Goal: Communication & Community: Answer question/provide support

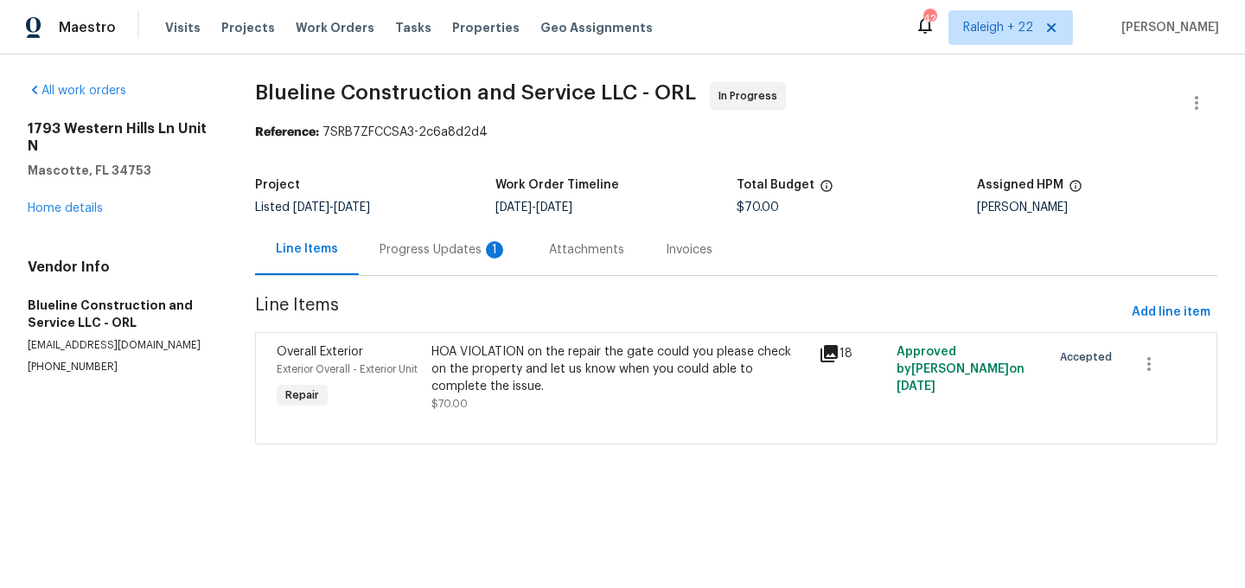
click at [441, 252] on div "Progress Updates 1" at bounding box center [444, 249] width 128 height 17
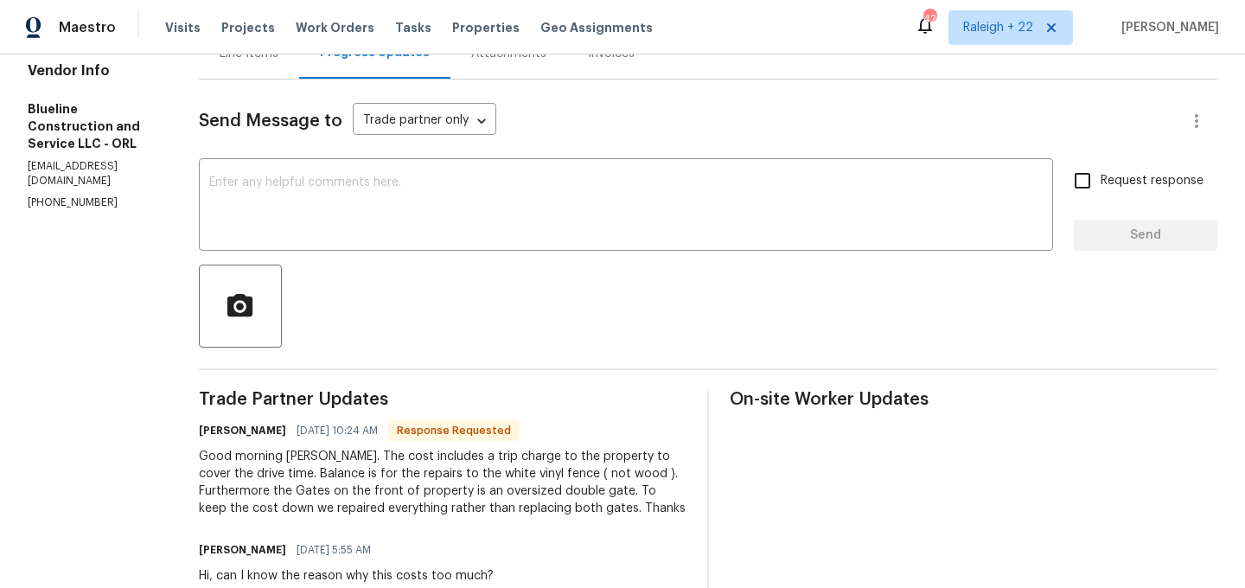
scroll to position [190, 0]
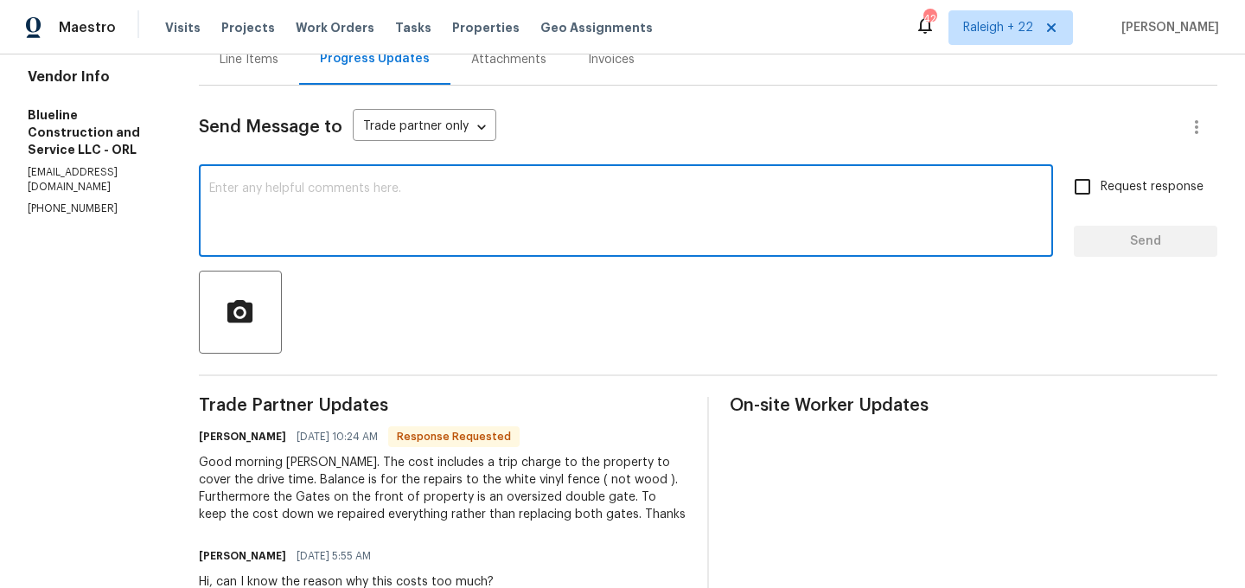
click at [458, 189] on textarea at bounding box center [626, 212] width 834 height 61
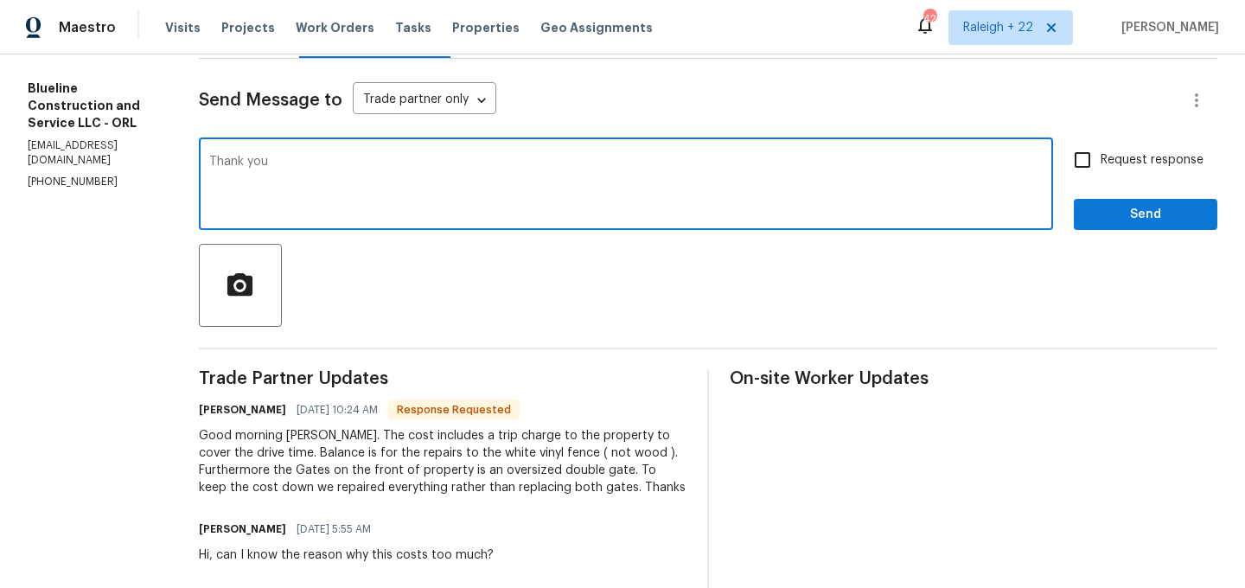
scroll to position [159, 0]
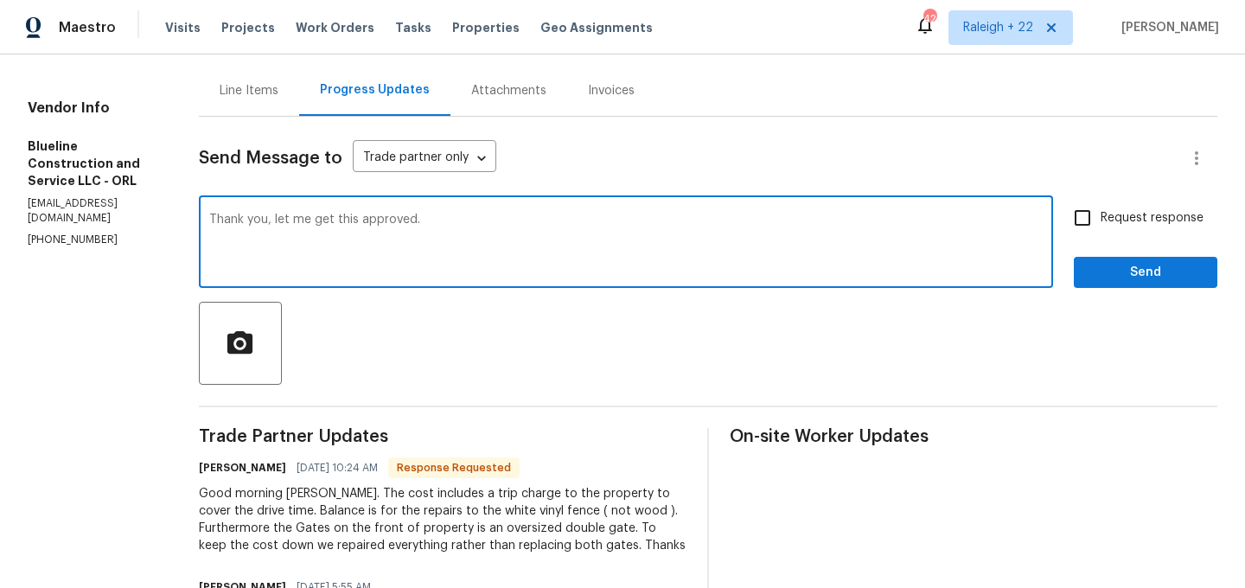
type textarea "Thank you, let me get this approved."
click at [1080, 215] on input "Request response" at bounding box center [1083, 218] width 36 height 36
checkbox input "true"
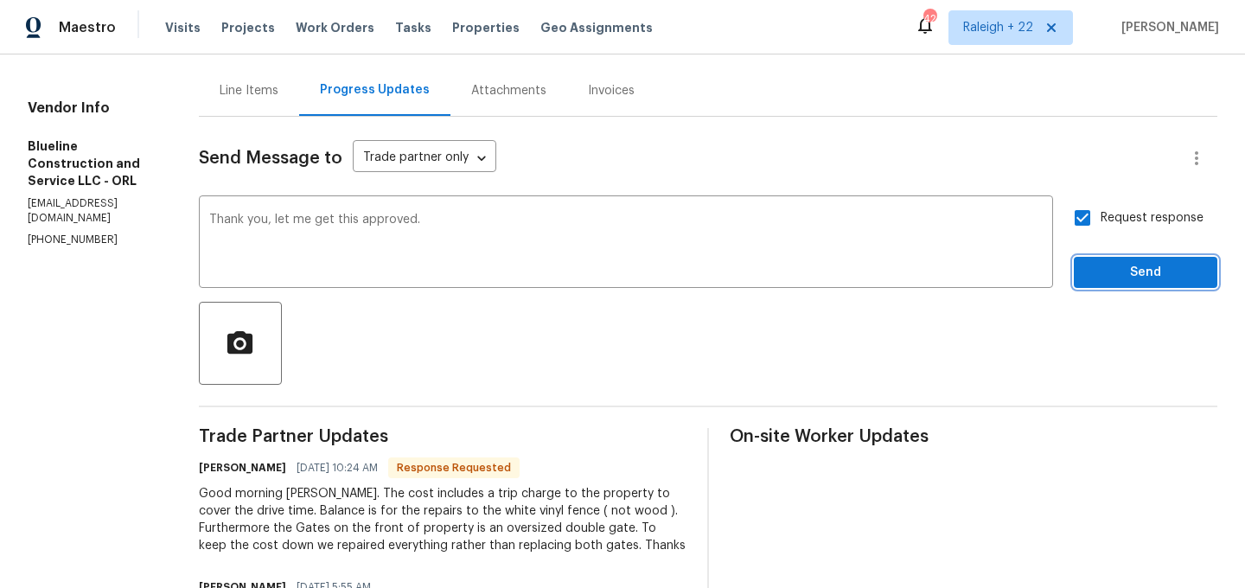
click at [1089, 275] on span "Send" at bounding box center [1146, 273] width 116 height 22
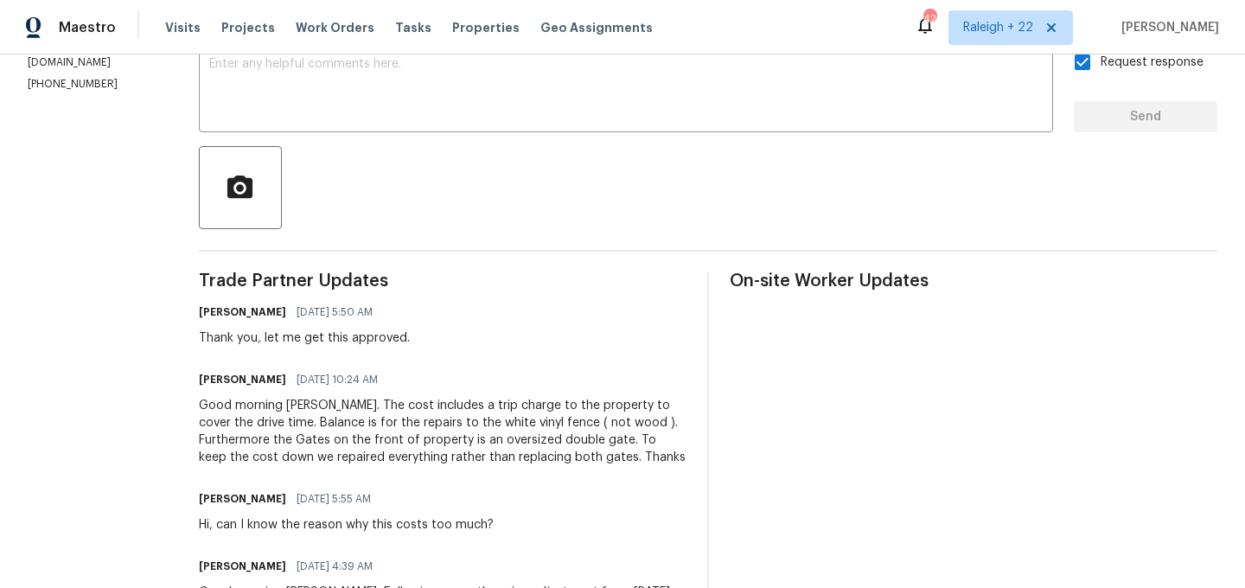
scroll to position [158, 0]
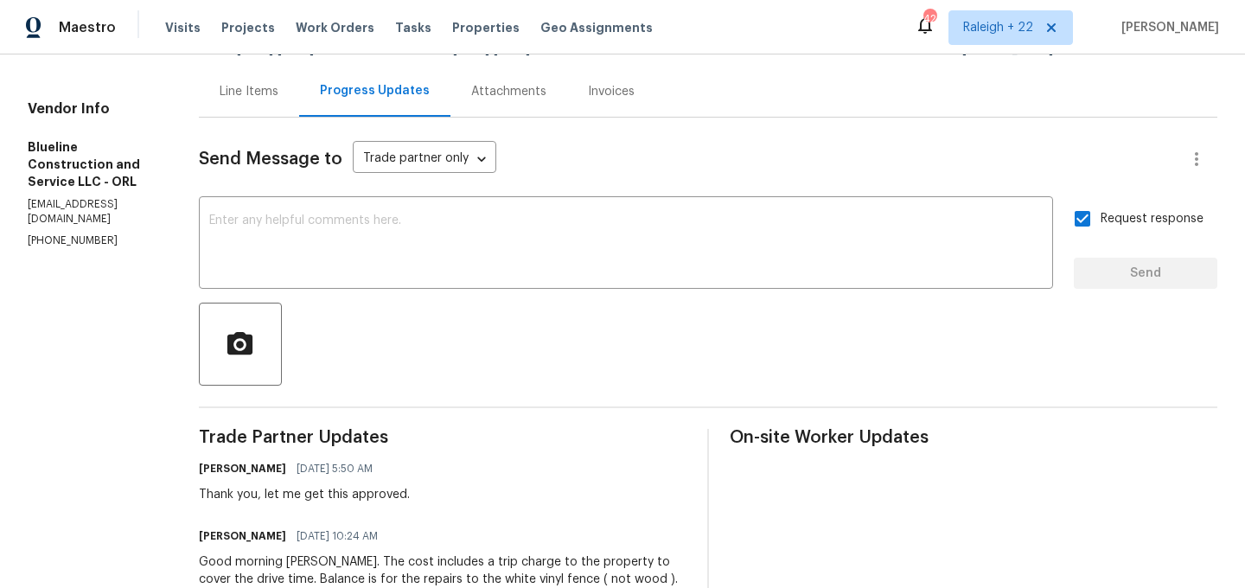
click at [278, 93] on div "Line Items" at bounding box center [249, 91] width 59 height 17
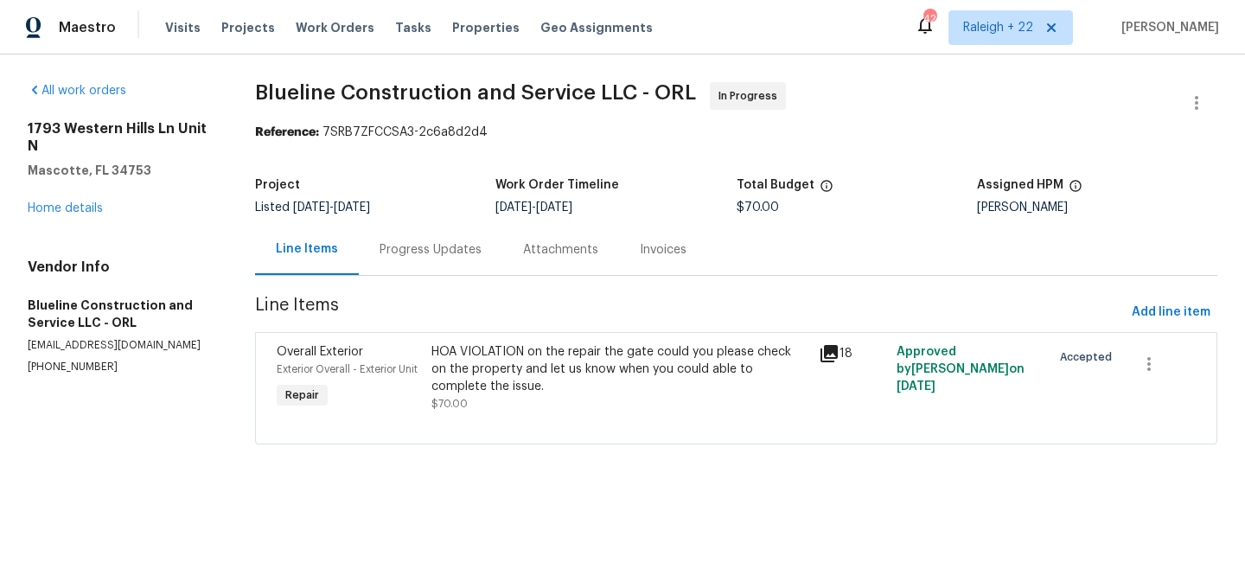
click at [529, 362] on div "HOA VIOLATION on the repair the gate could you please check on the property and…" at bounding box center [620, 369] width 377 height 52
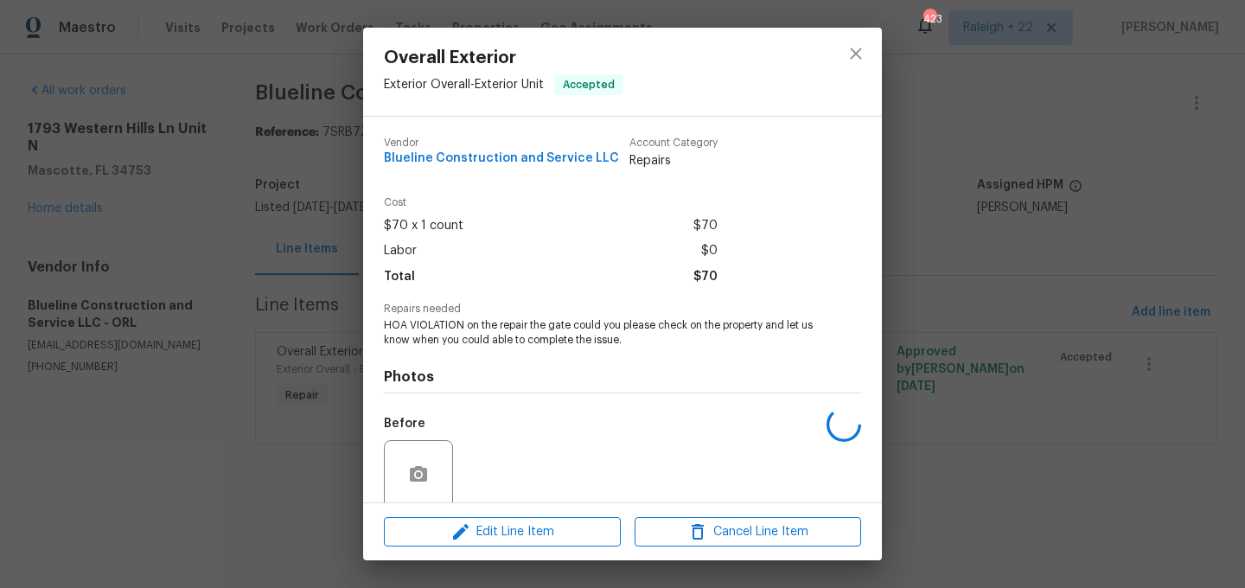
scroll to position [136, 0]
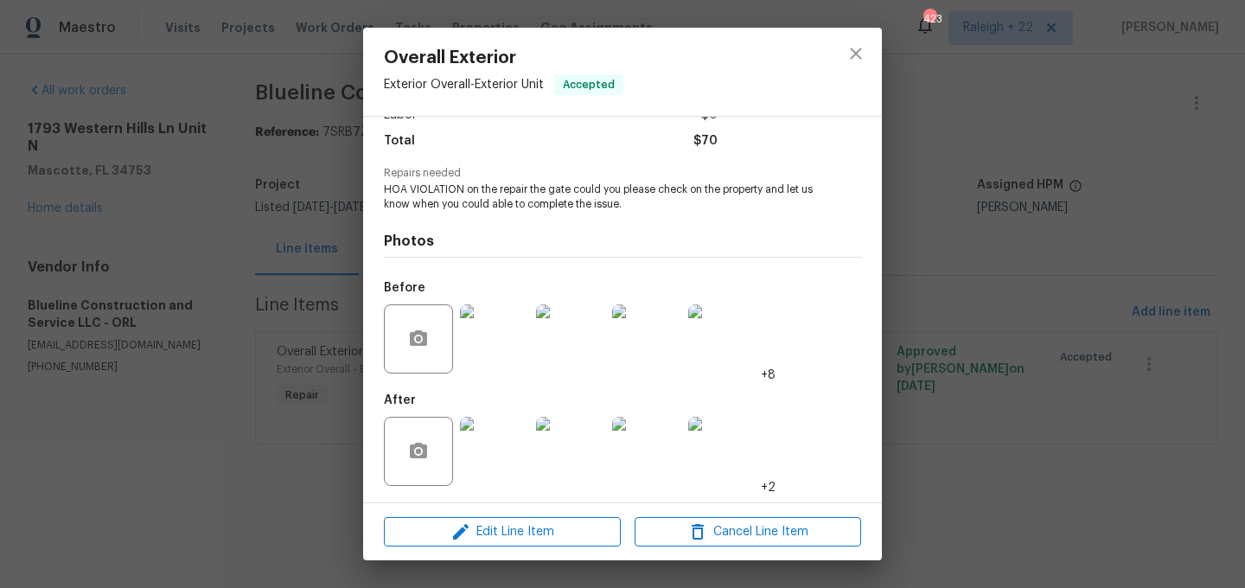
click at [496, 441] on img at bounding box center [494, 451] width 69 height 69
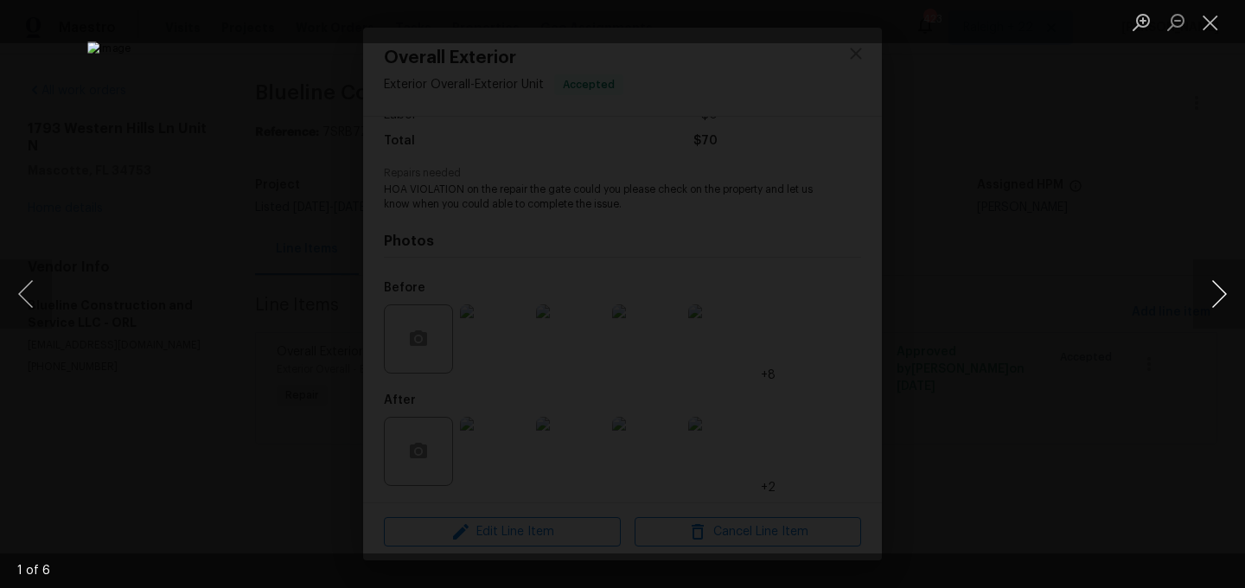
click at [1218, 288] on button "Next image" at bounding box center [1220, 293] width 52 height 69
click at [1210, 20] on button "Close lightbox" at bounding box center [1211, 22] width 35 height 30
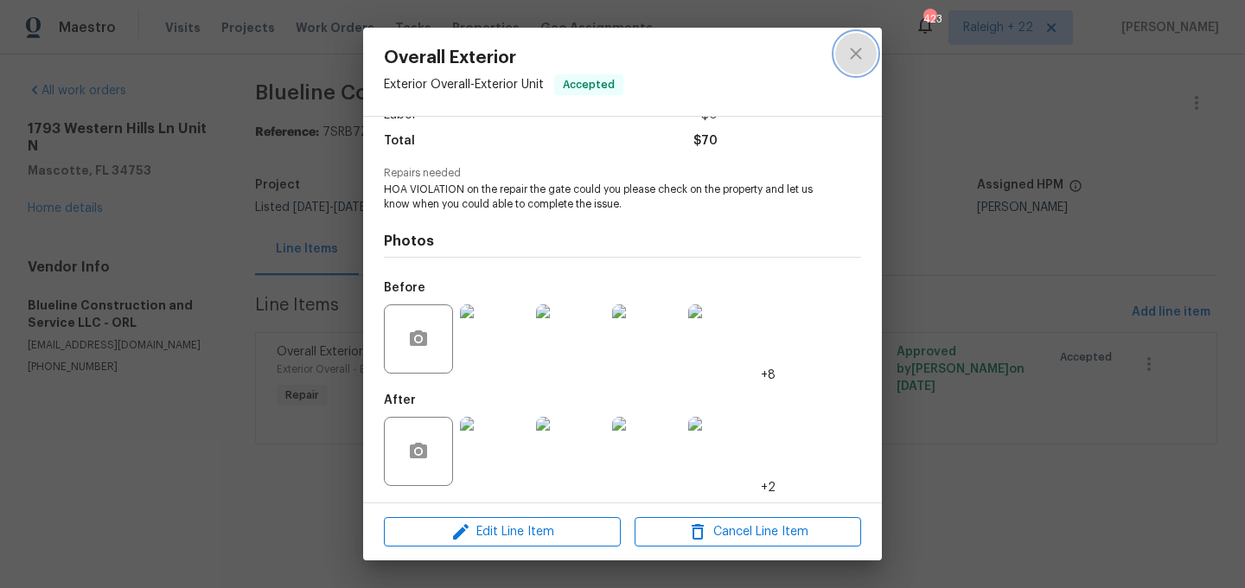
click at [853, 52] on icon "close" at bounding box center [856, 53] width 21 height 21
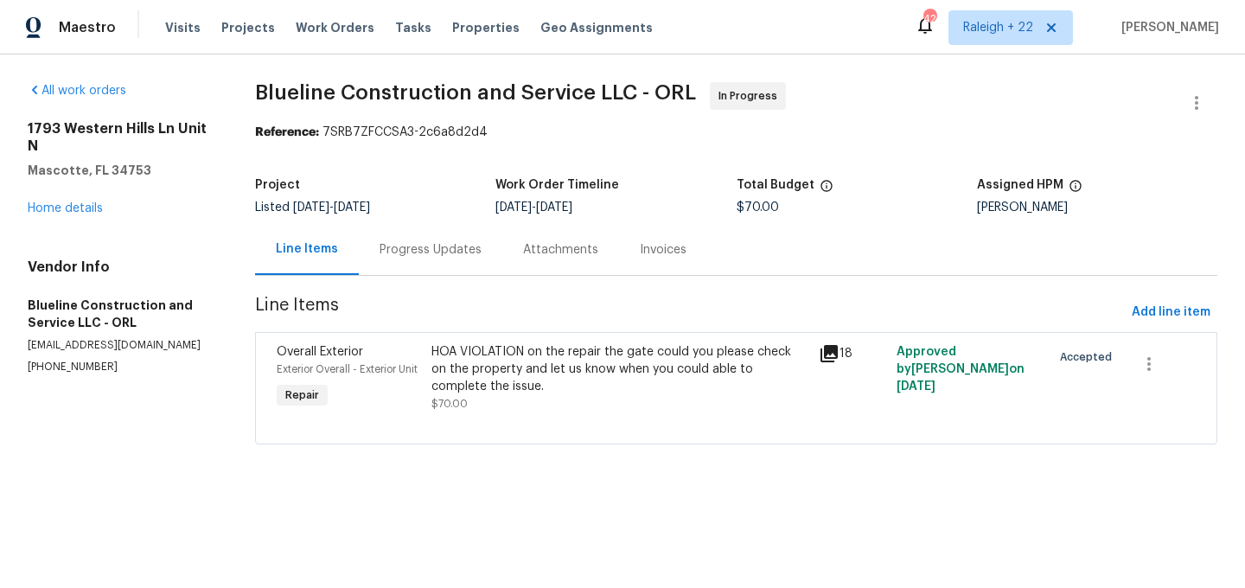
click at [423, 253] on div "Progress Updates" at bounding box center [431, 249] width 102 height 17
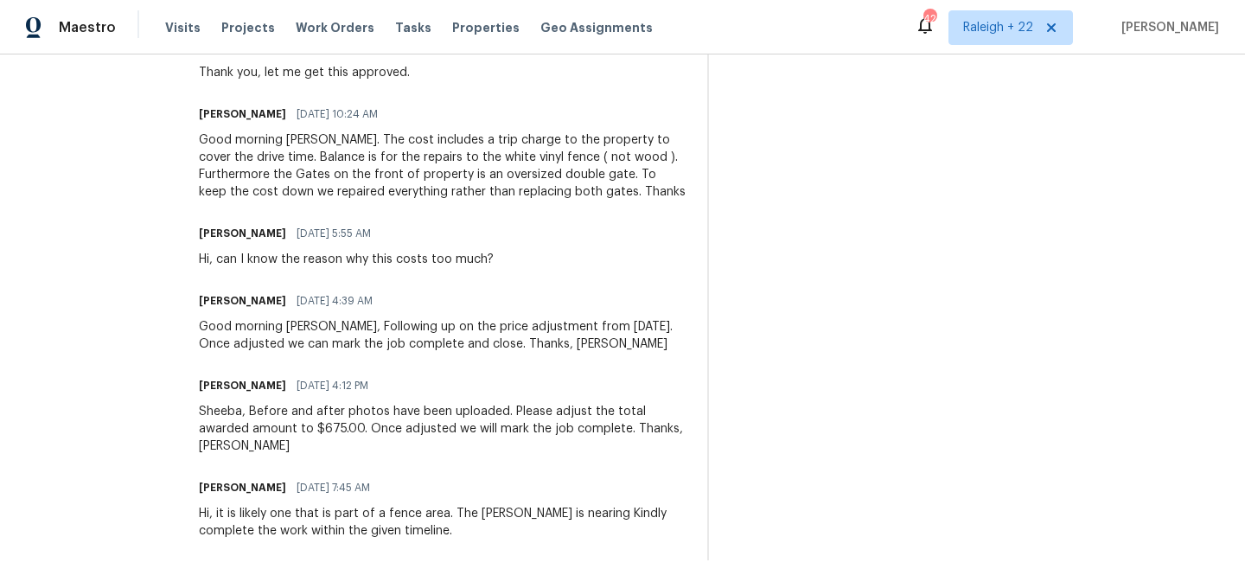
scroll to position [509, 0]
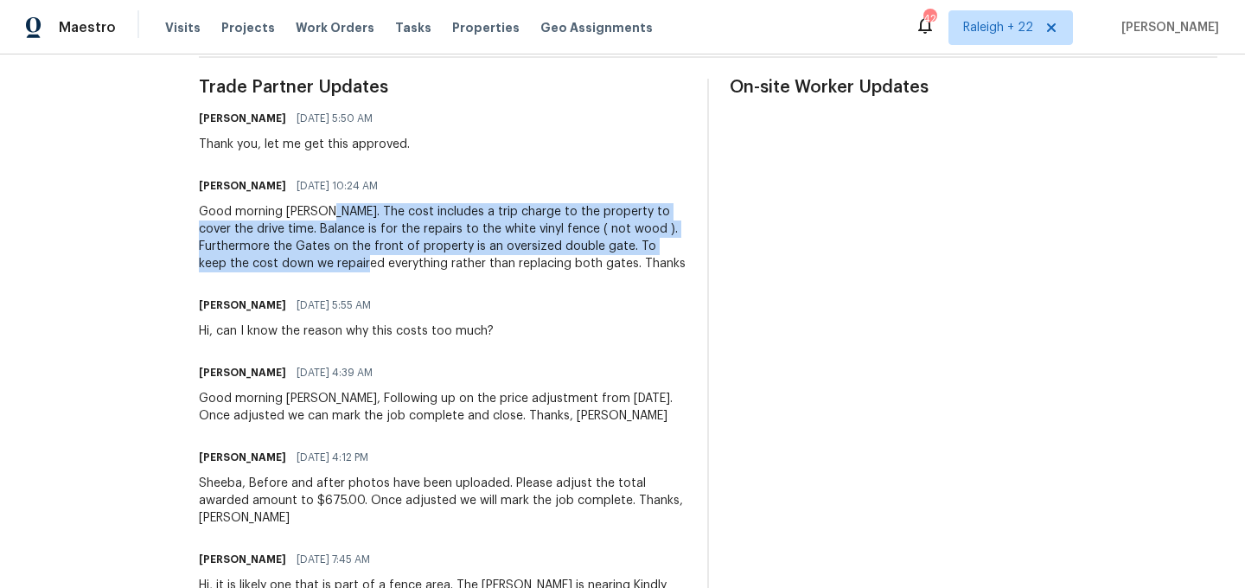
drag, startPoint x: 367, startPoint y: 207, endPoint x: 443, endPoint y: 262, distance: 94.1
click at [443, 262] on div "Good morning Sheeba. The cost includes a trip charge to the property to cover t…" at bounding box center [443, 237] width 488 height 69
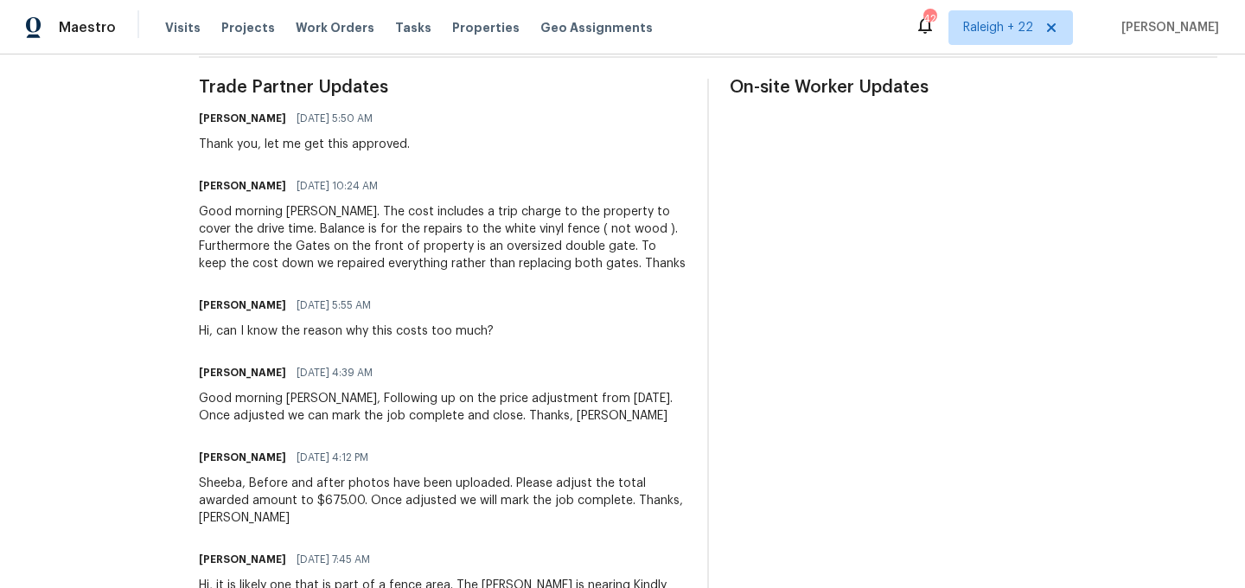
click at [464, 272] on div "Good morning Sheeba. The cost includes a trip charge to the property to cover t…" at bounding box center [443, 237] width 488 height 69
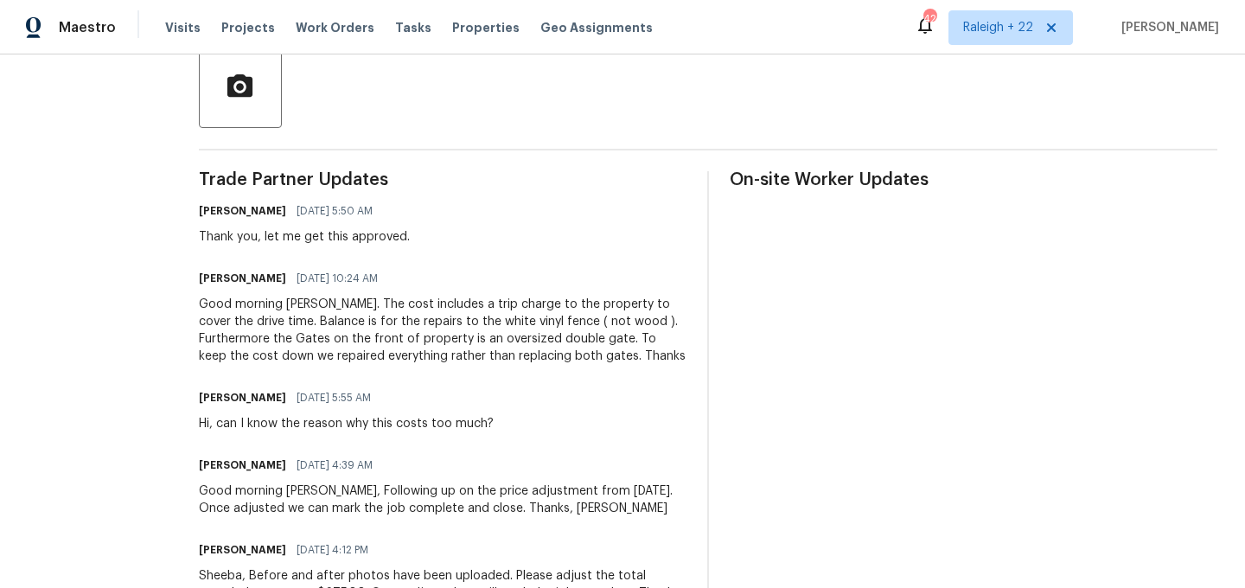
scroll to position [598, 0]
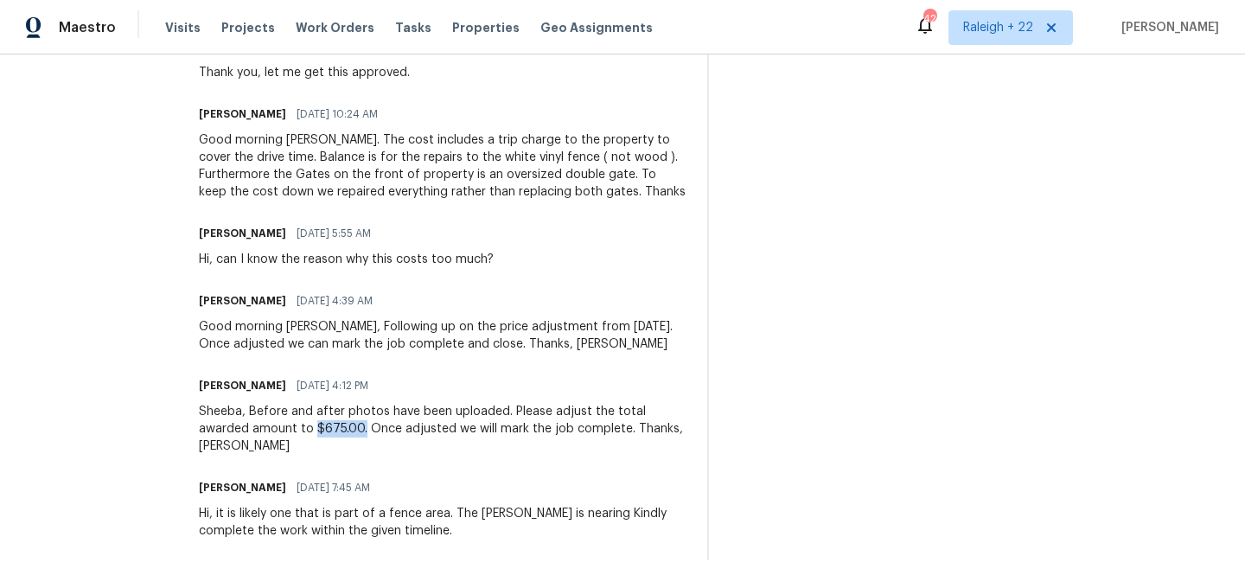
drag, startPoint x: 349, startPoint y: 431, endPoint x: 398, endPoint y: 431, distance: 49.3
click at [398, 431] on div "Sheeba, Before and after photos have been uploaded. Please adjust the total awa…" at bounding box center [443, 429] width 488 height 52
copy div "$675.00."
click at [658, 574] on div "All work orders 1793 Western Hills Ln Unit N Mascotte, FL 34753 Home details Ve…" at bounding box center [622, 31] width 1245 height 1114
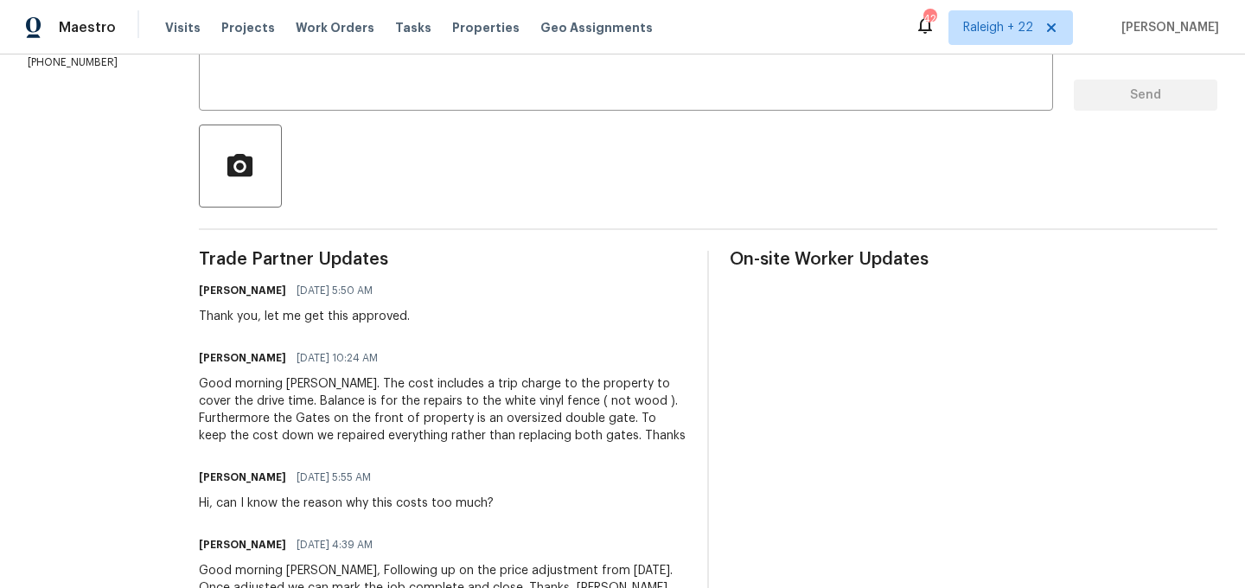
scroll to position [289, 0]
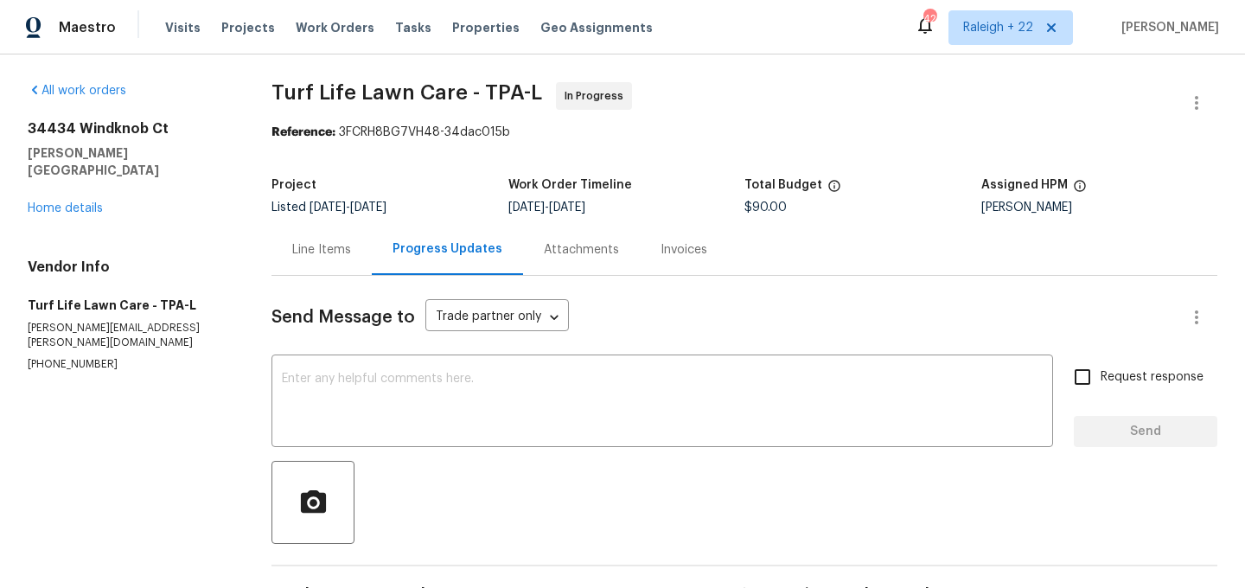
click at [329, 252] on div "Line Items" at bounding box center [321, 249] width 59 height 17
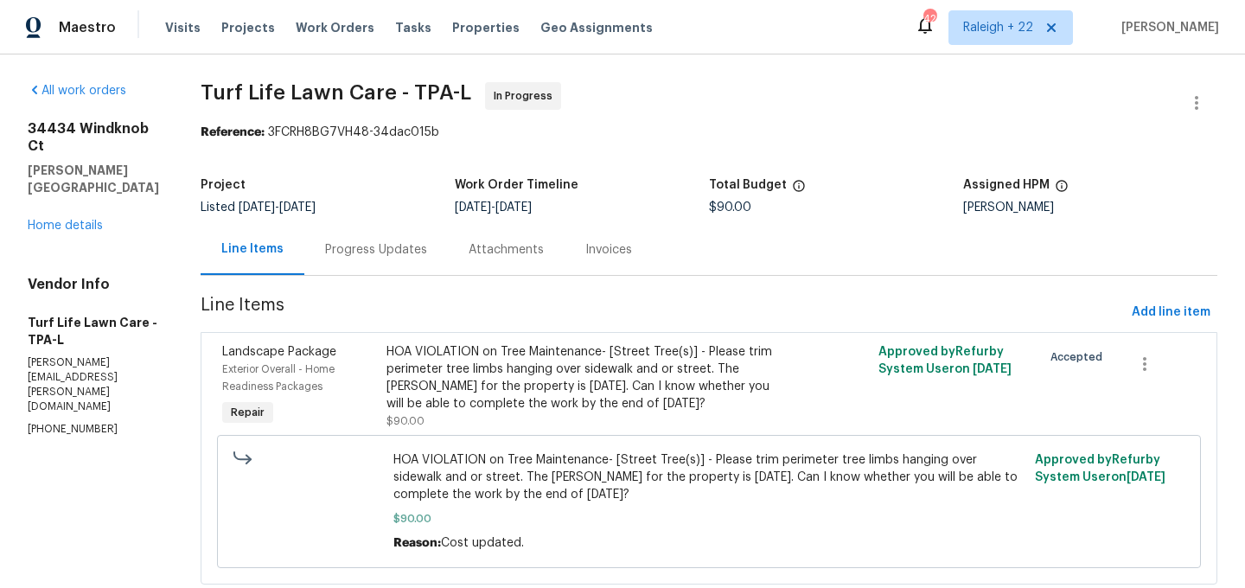
scroll to position [46, 0]
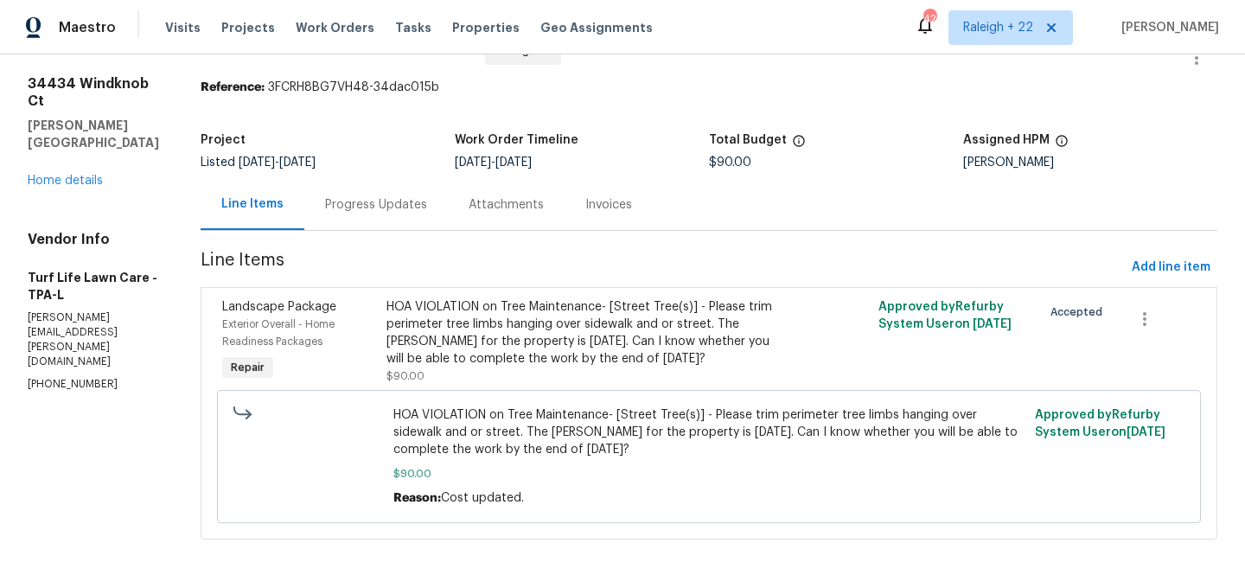
click at [593, 335] on div "HOA VIOLATION on Tree Maintenance- [Street Tree(s)] - Please trim perimeter tre…" at bounding box center [587, 332] width 400 height 69
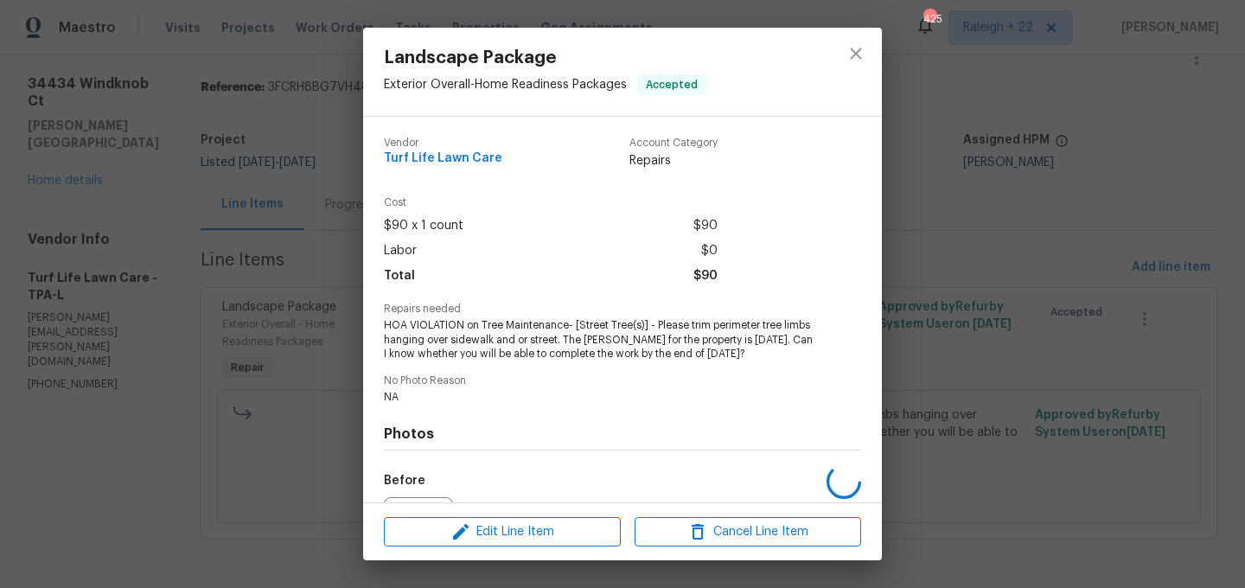
scroll to position [194, 0]
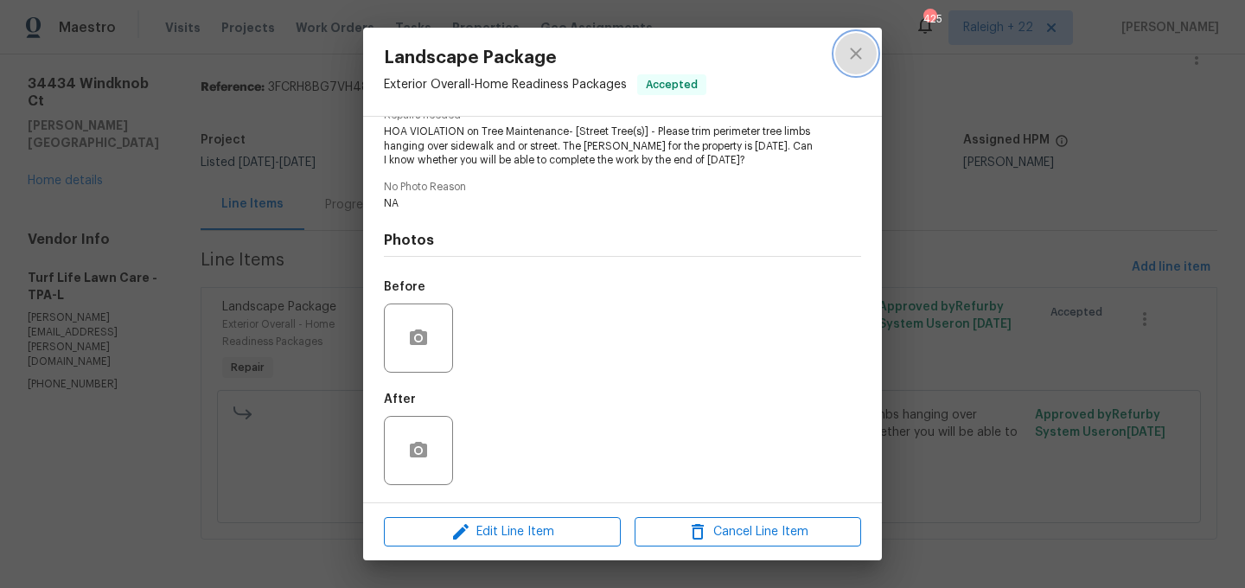
click at [857, 72] on button "close" at bounding box center [856, 54] width 42 height 42
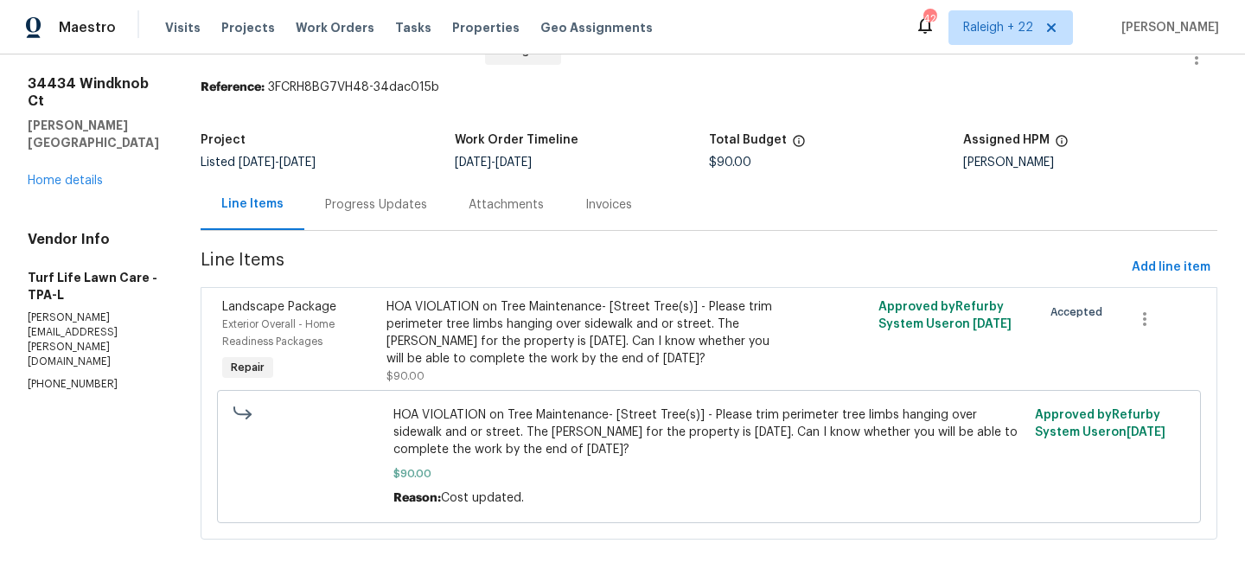
click at [394, 209] on div "Progress Updates" at bounding box center [376, 204] width 102 height 17
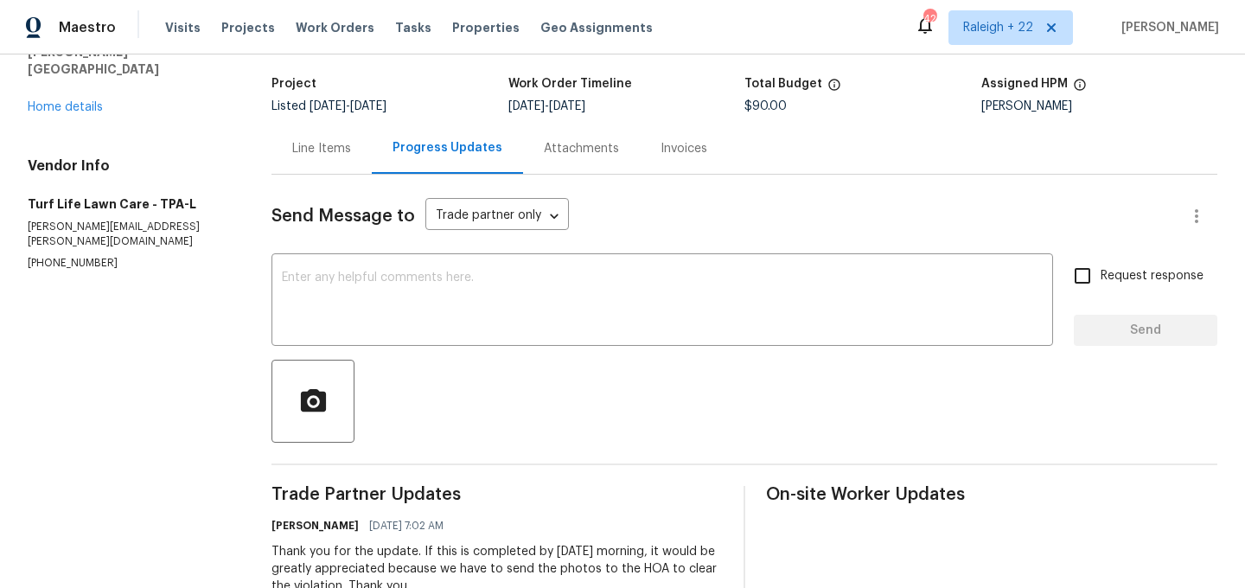
scroll to position [39, 0]
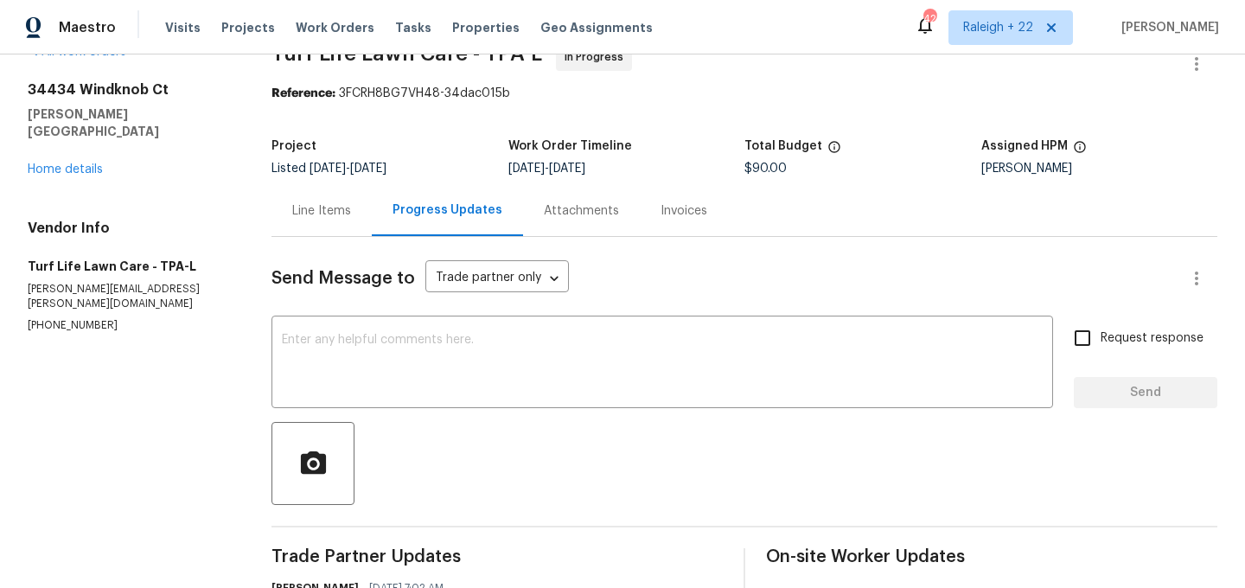
click at [339, 215] on div "Line Items" at bounding box center [321, 210] width 59 height 17
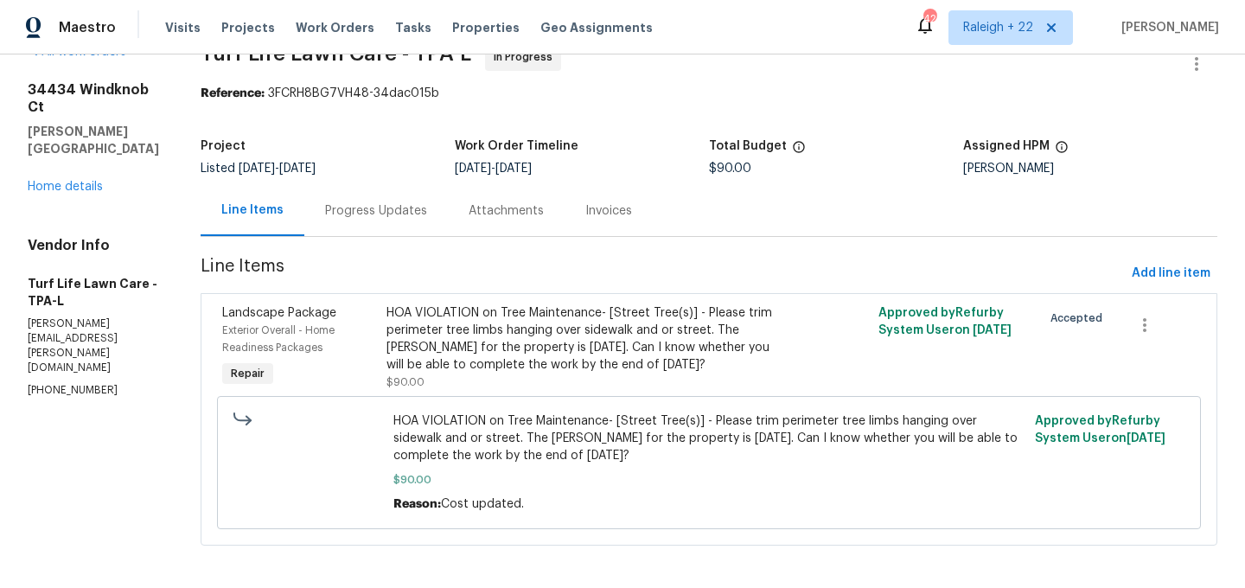
scroll to position [46, 0]
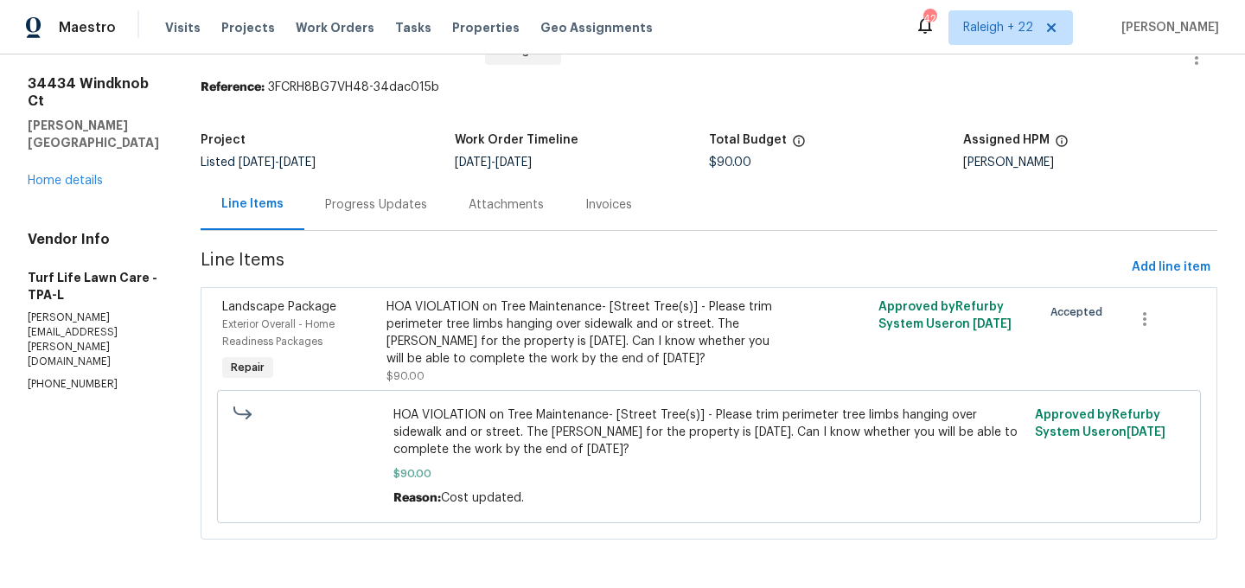
click at [571, 362] on div "HOA VIOLATION on Tree Maintenance- [Street Tree(s)] - Please trim perimeter tre…" at bounding box center [587, 332] width 400 height 69
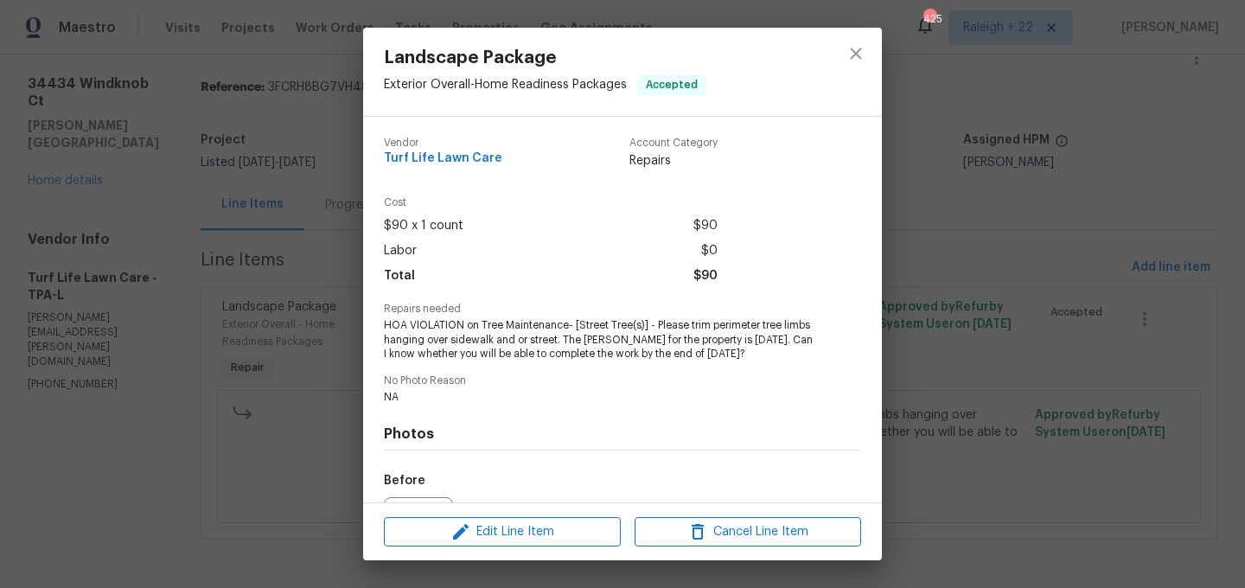
scroll to position [194, 0]
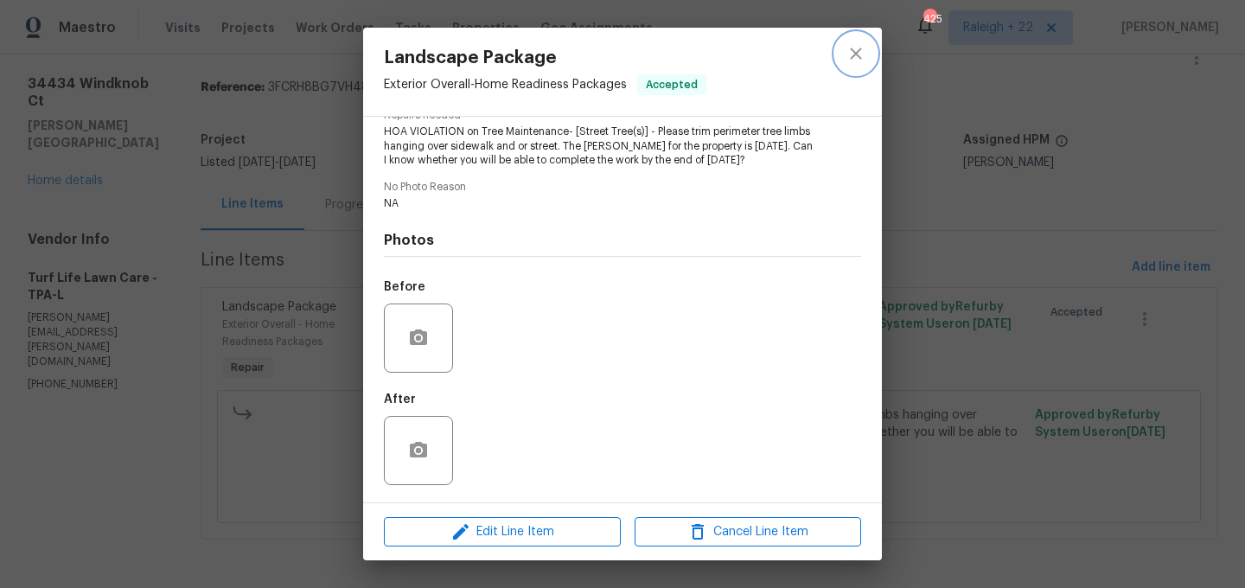
click at [841, 42] on button "close" at bounding box center [856, 54] width 42 height 42
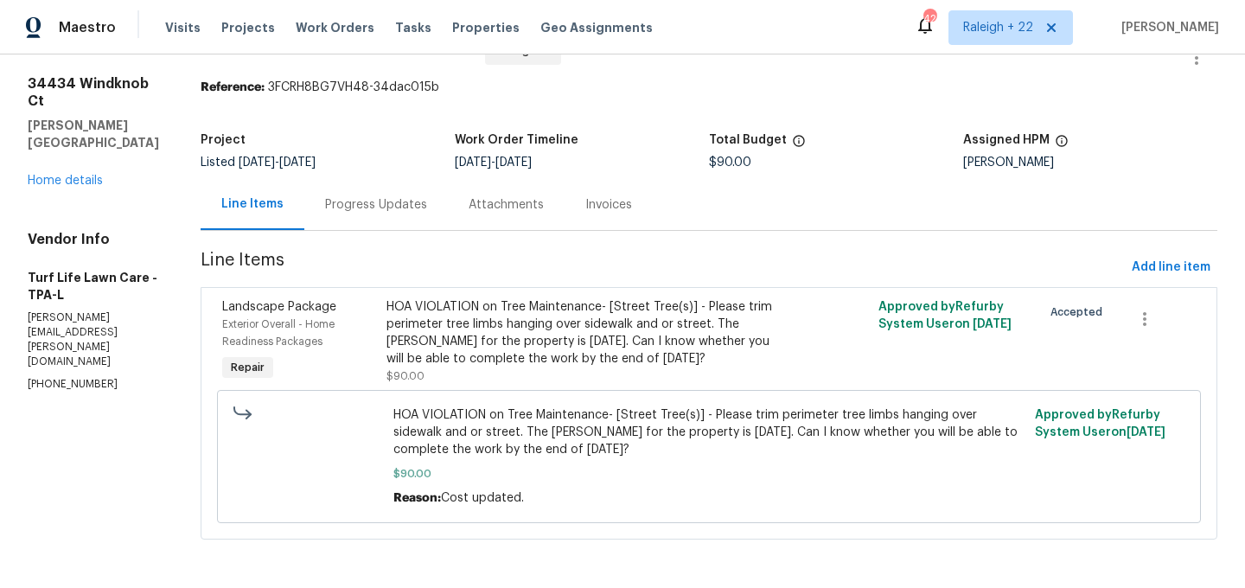
click at [408, 204] on div "Progress Updates" at bounding box center [376, 204] width 102 height 17
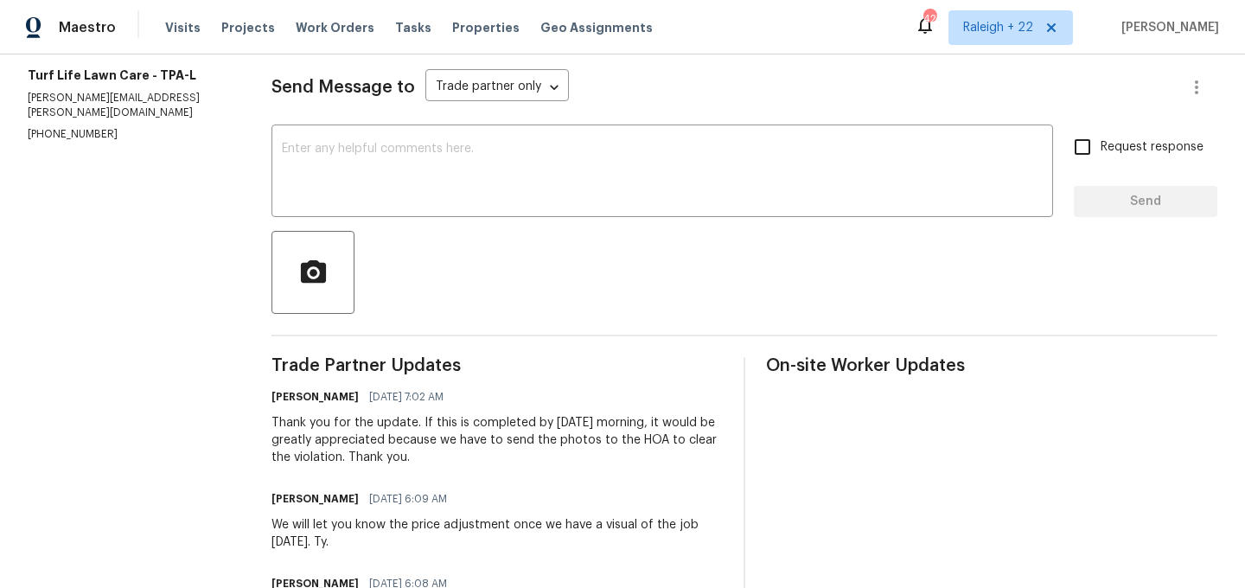
scroll to position [164, 0]
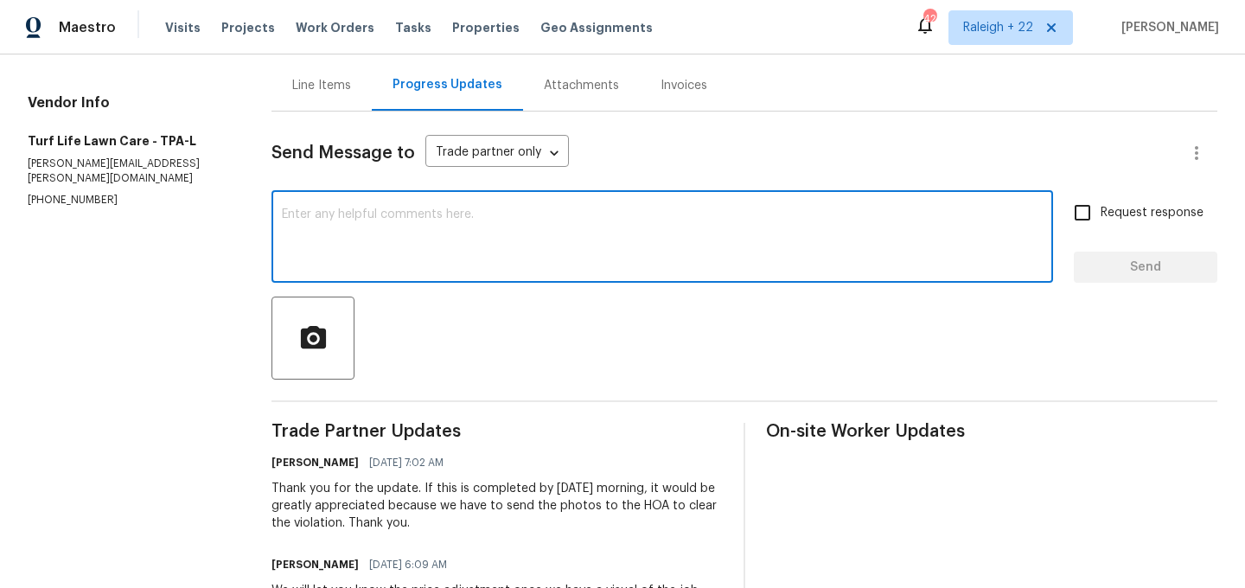
click at [504, 242] on textarea at bounding box center [662, 238] width 761 height 61
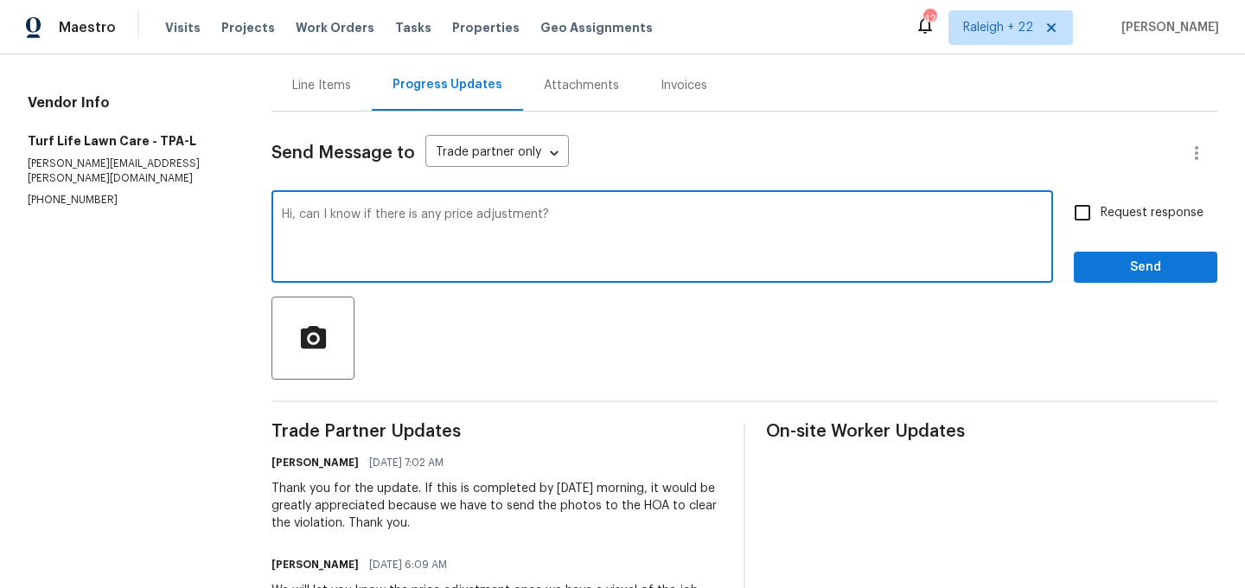
click at [586, 221] on textarea "Hi, can I know if there is any price adjustment?" at bounding box center [662, 238] width 761 height 61
click at [929, 217] on textarea "Hi, can I know if there is any price adjustment? As you said, this work will be…" at bounding box center [662, 238] width 761 height 61
type textarea "Hi, can I know if there is any price adjustment? As you said, this work will be…"
click at [1088, 212] on input "Request response" at bounding box center [1083, 213] width 36 height 36
checkbox input "true"
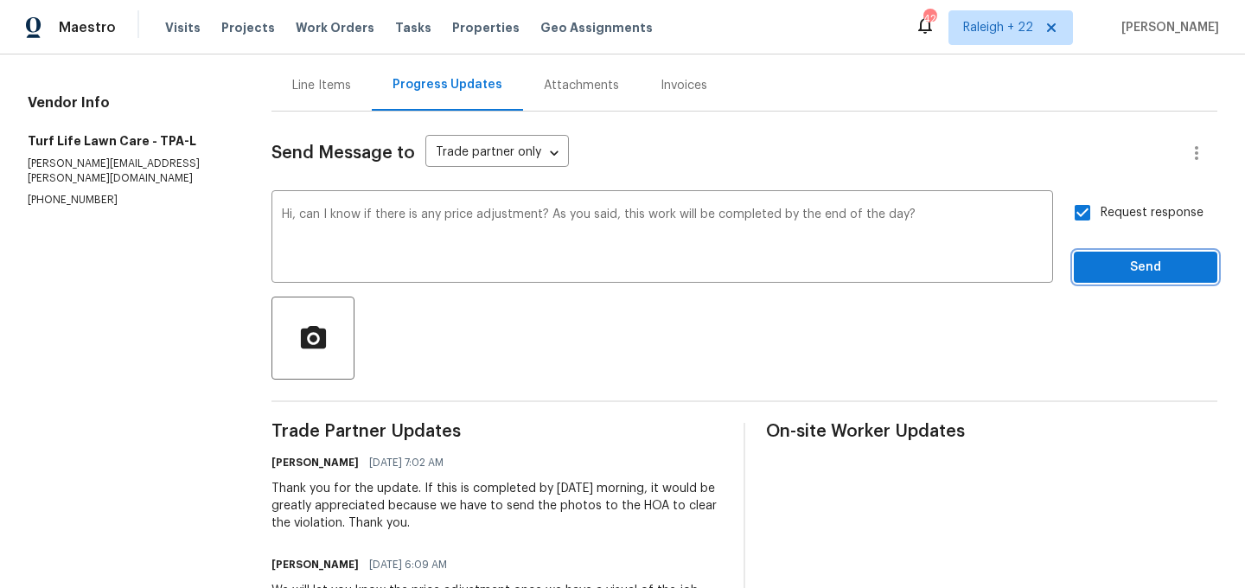
click at [1094, 262] on span "Send" at bounding box center [1146, 268] width 116 height 22
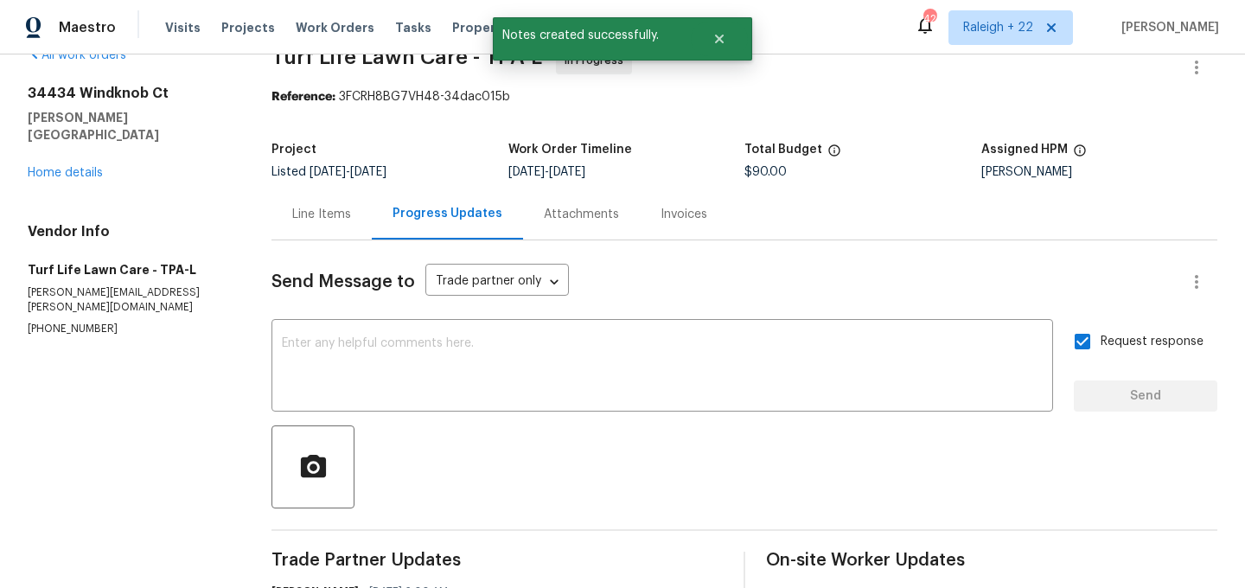
scroll to position [0, 0]
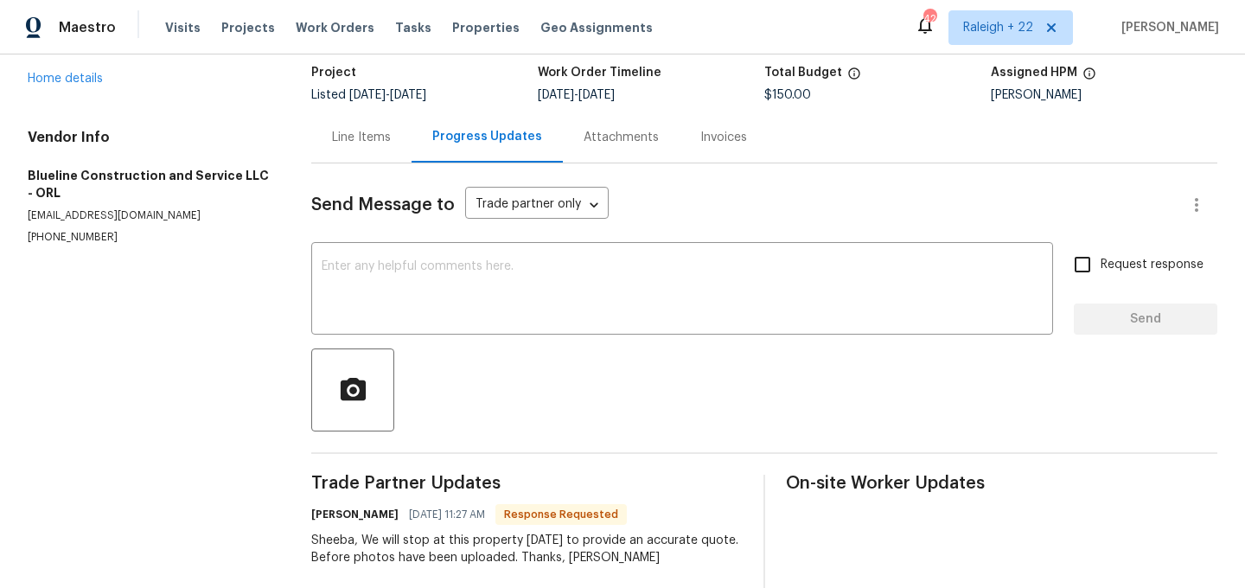
scroll to position [107, 0]
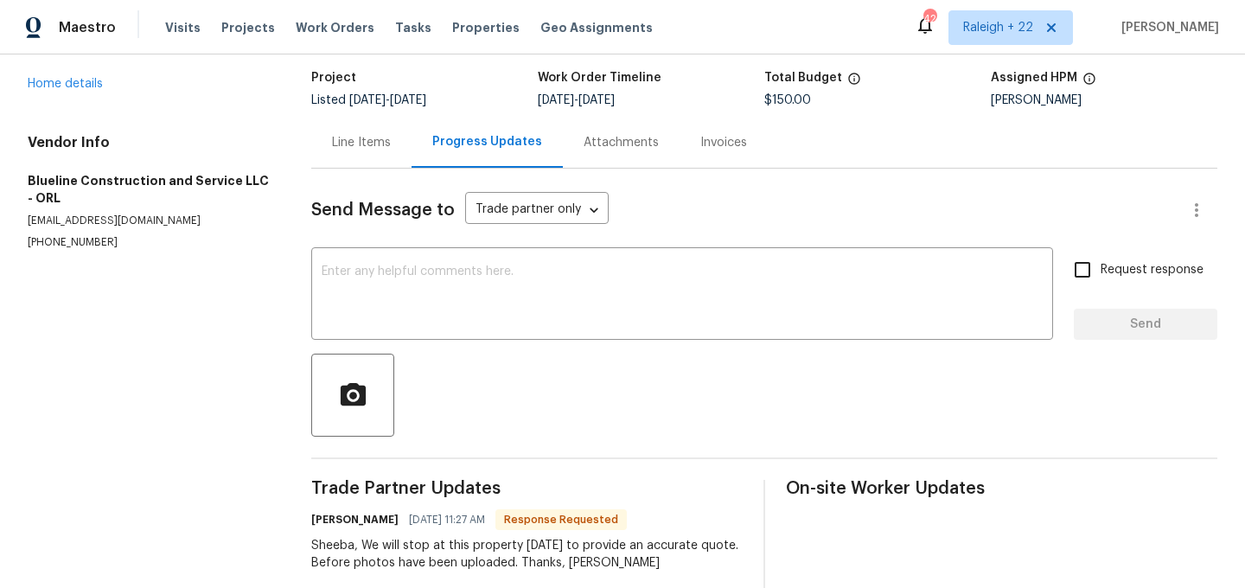
click at [388, 134] on div "Line Items" at bounding box center [361, 142] width 59 height 17
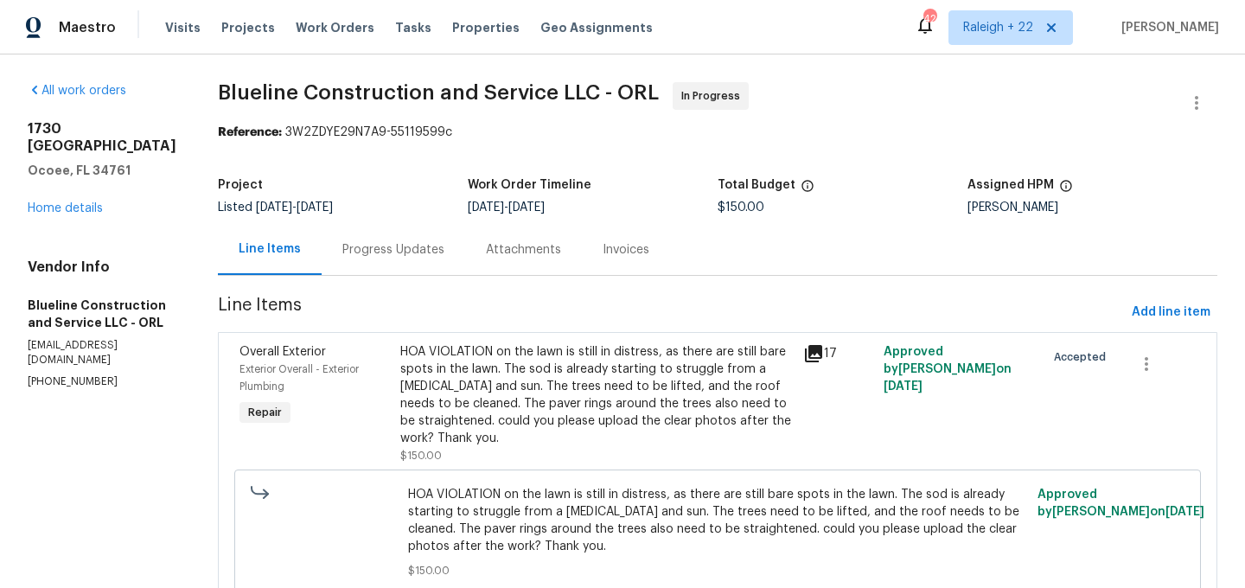
click at [580, 368] on div "HOA VIOLATION on the lawn is still in distress, as there are still bare spots i…" at bounding box center [596, 395] width 393 height 104
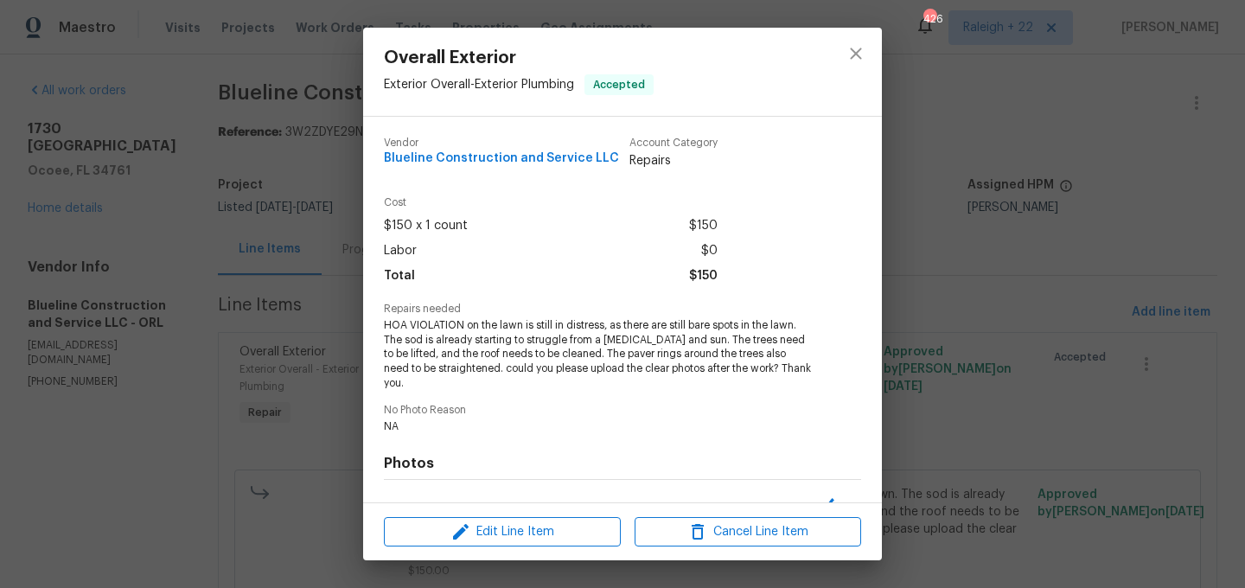
scroll to position [208, 0]
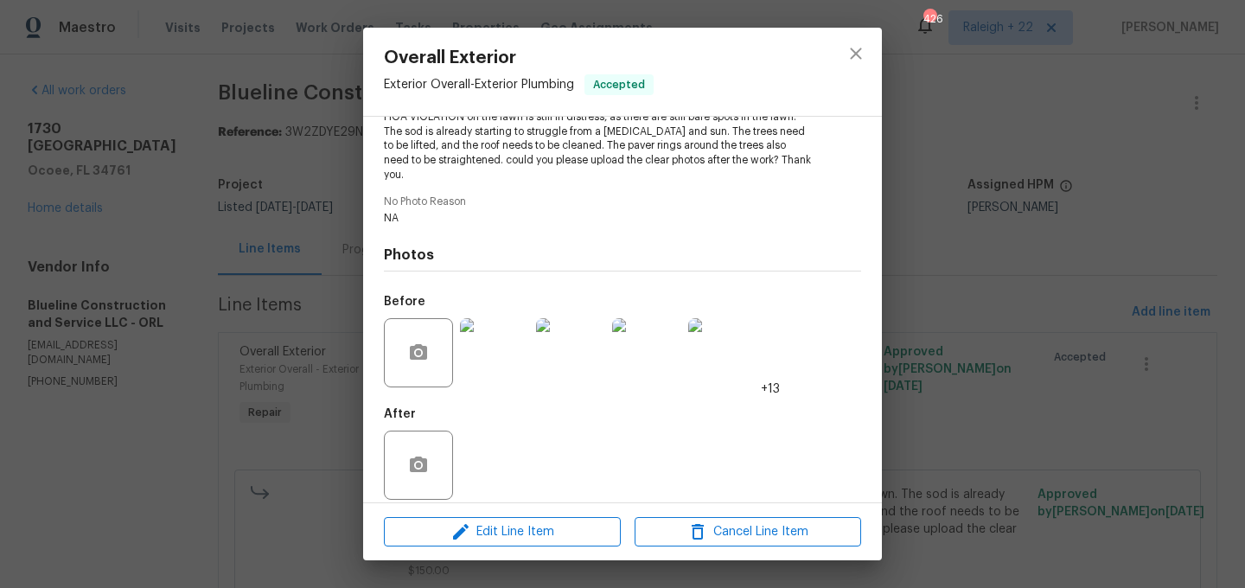
click at [497, 348] on img at bounding box center [494, 352] width 69 height 69
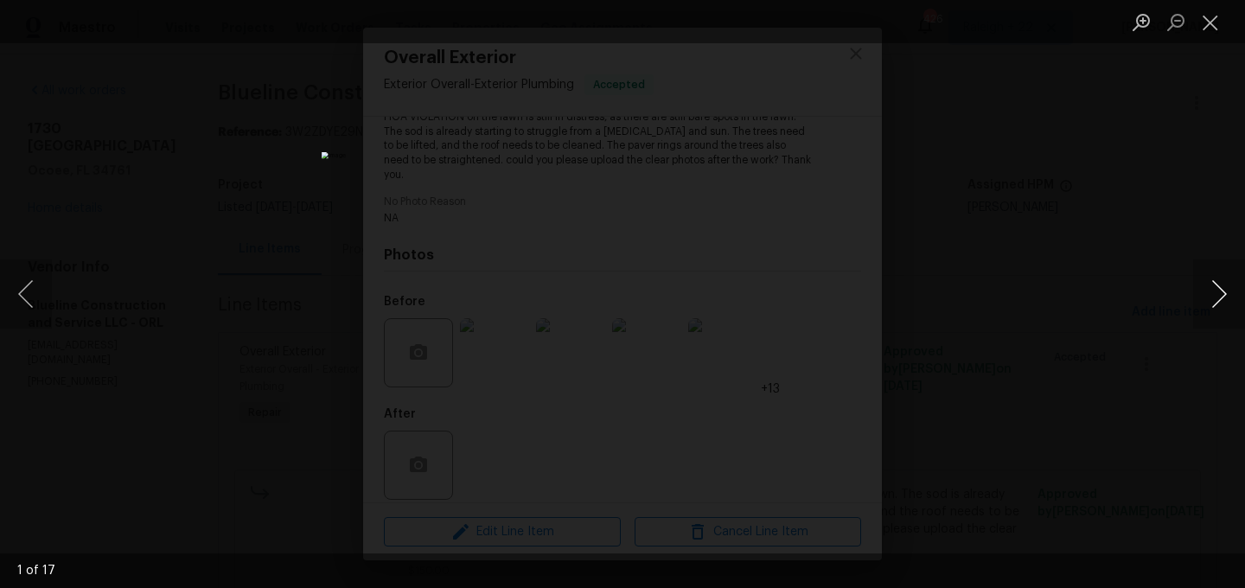
click at [1225, 289] on button "Next image" at bounding box center [1220, 293] width 52 height 69
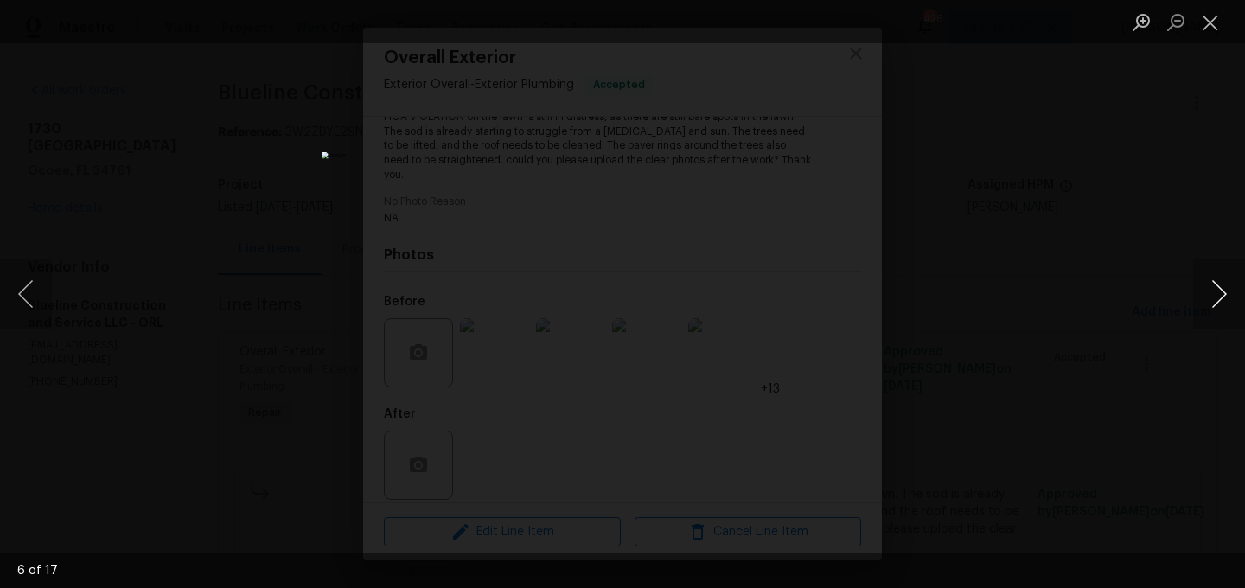
click at [1225, 289] on button "Next image" at bounding box center [1220, 293] width 52 height 69
click at [1225, 290] on button "Next image" at bounding box center [1220, 293] width 52 height 69
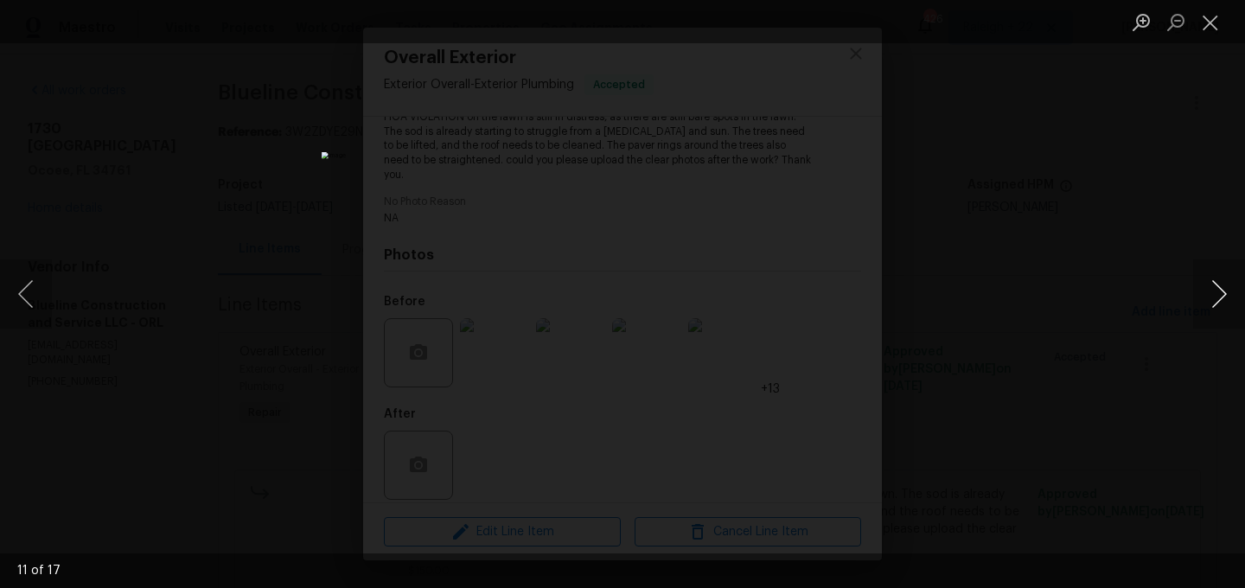
click at [1225, 290] on button "Next image" at bounding box center [1220, 293] width 52 height 69
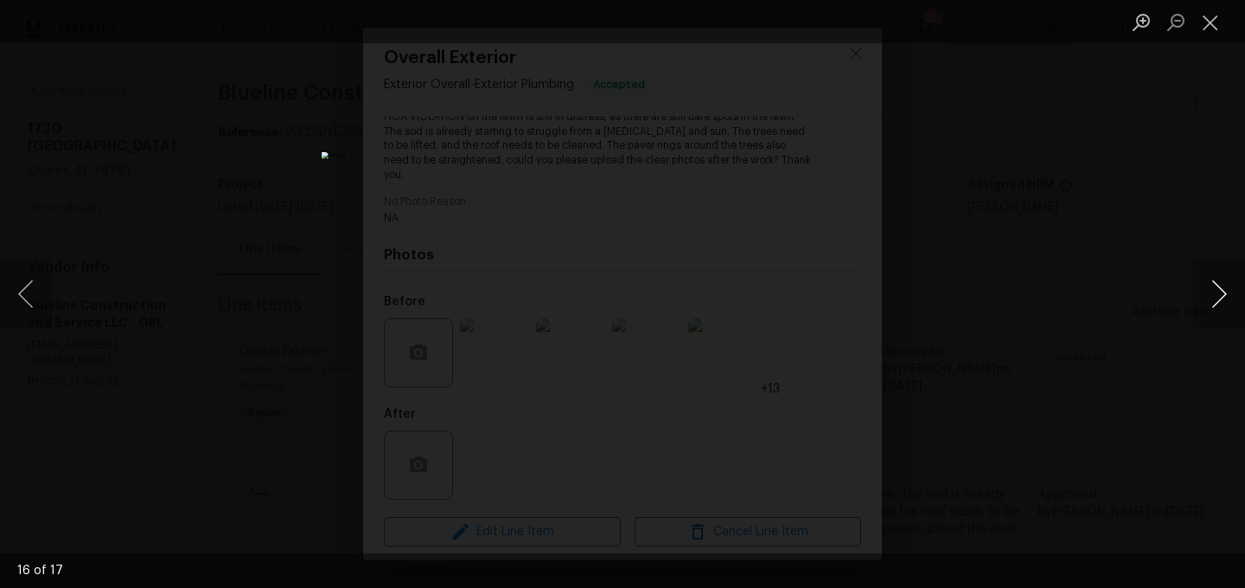
click at [1225, 290] on button "Next image" at bounding box center [1220, 293] width 52 height 69
click at [1208, 15] on button "Close lightbox" at bounding box center [1211, 22] width 35 height 30
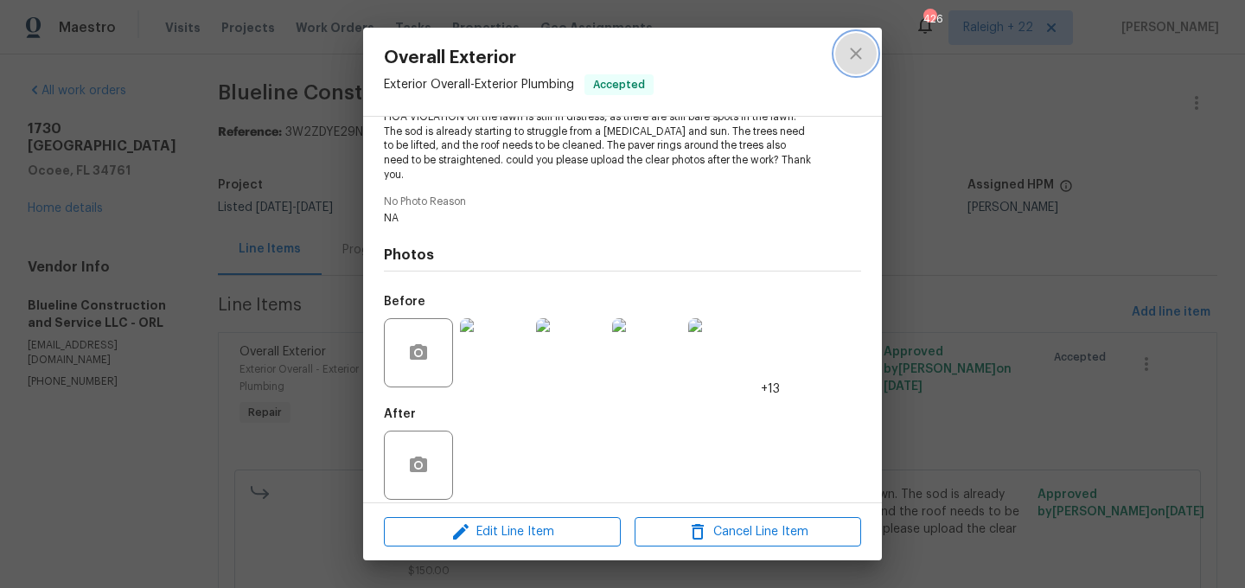
click at [858, 60] on icon "close" at bounding box center [856, 53] width 21 height 21
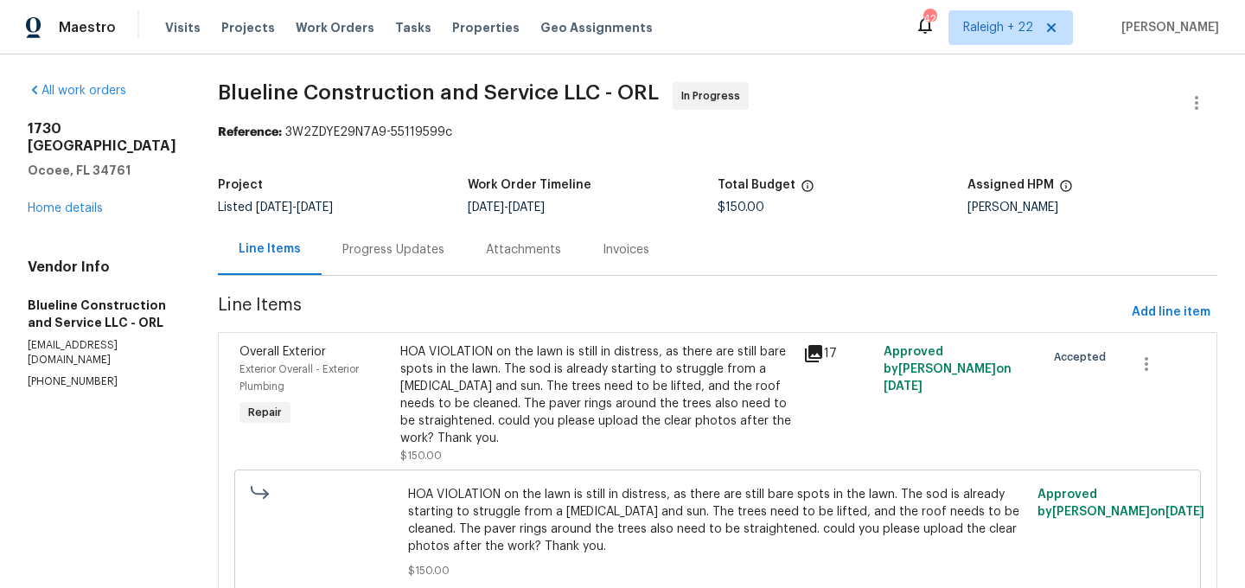
click at [423, 253] on div "Progress Updates" at bounding box center [393, 249] width 102 height 17
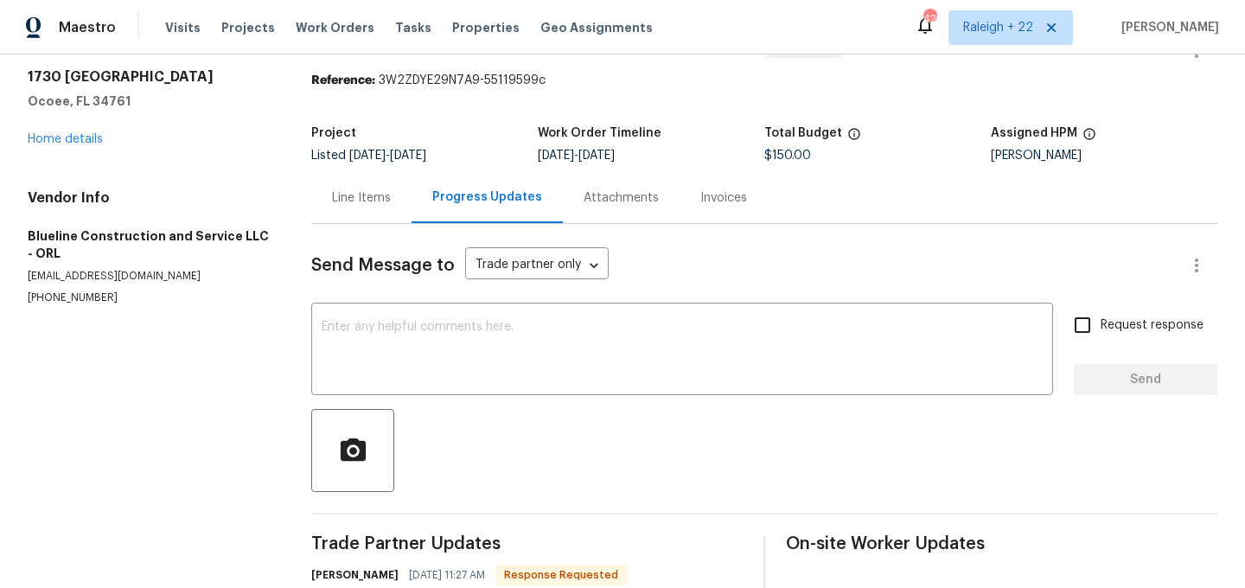
scroll to position [49, 0]
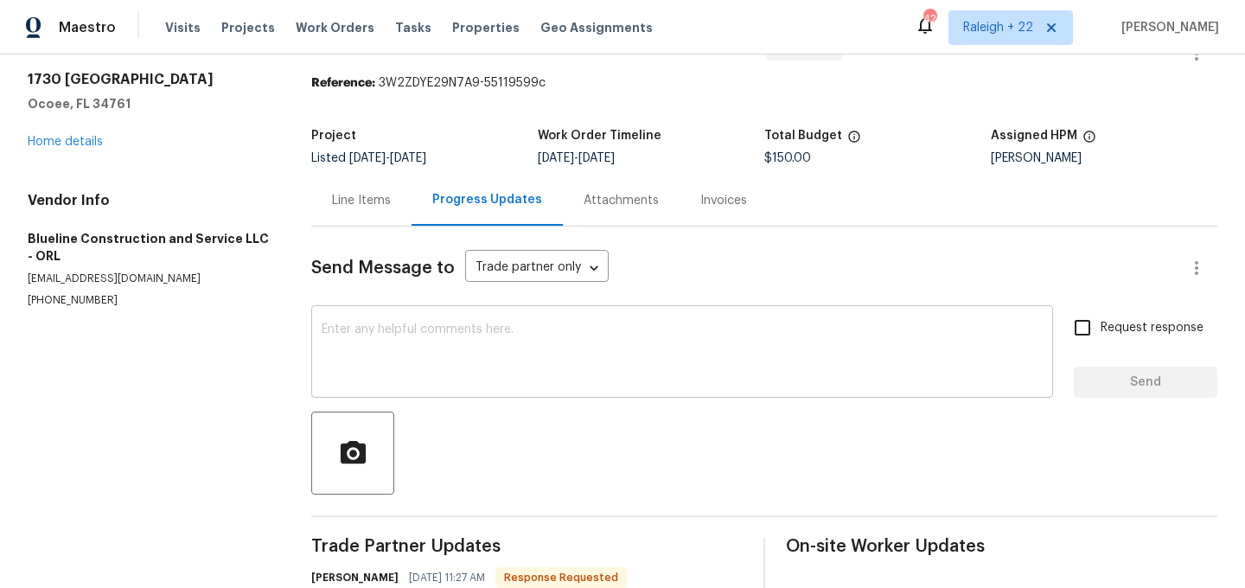
click at [439, 341] on textarea at bounding box center [682, 353] width 721 height 61
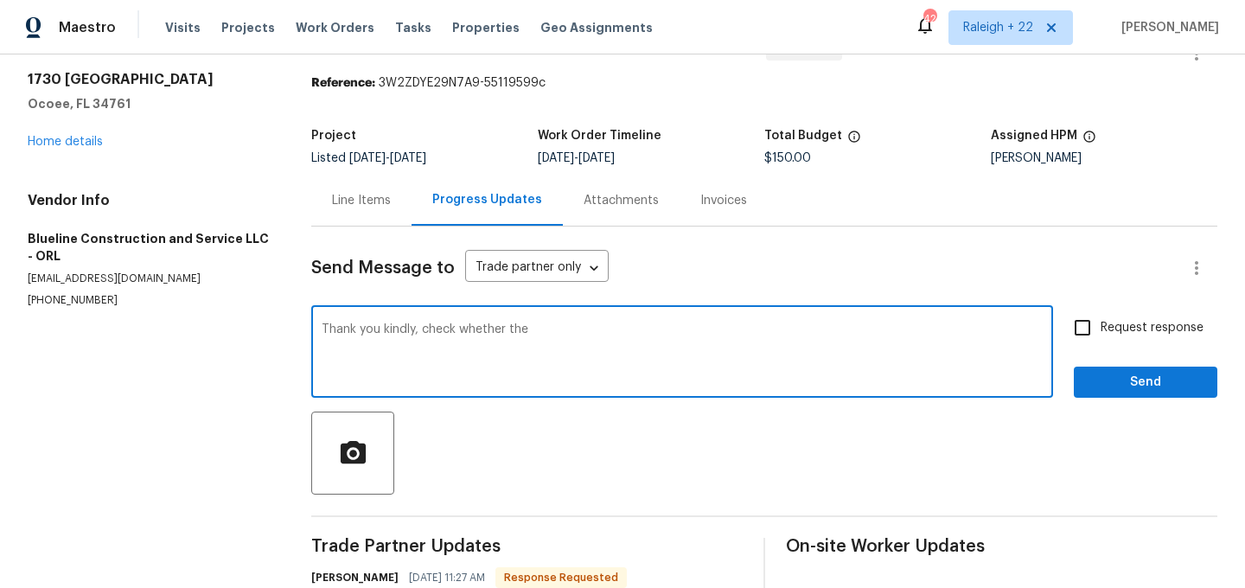
click at [579, 333] on textarea "Thank you kindly, check whether the" at bounding box center [682, 353] width 721 height 61
click at [860, 342] on textarea "Thank you kindly. Check whether the sod can be irrigated, as the sod installati…" at bounding box center [682, 353] width 721 height 61
click at [886, 333] on textarea "Thank you kindly. Check whether the sod can be irrigated, as the sod installati…" at bounding box center [682, 353] width 721 height 61
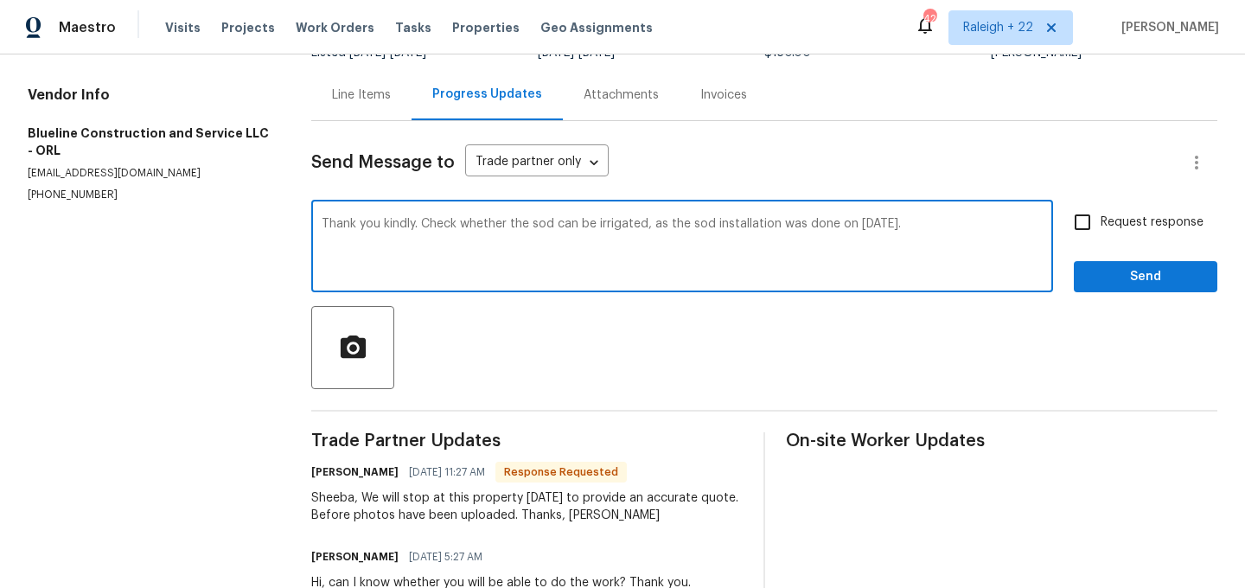
scroll to position [207, 0]
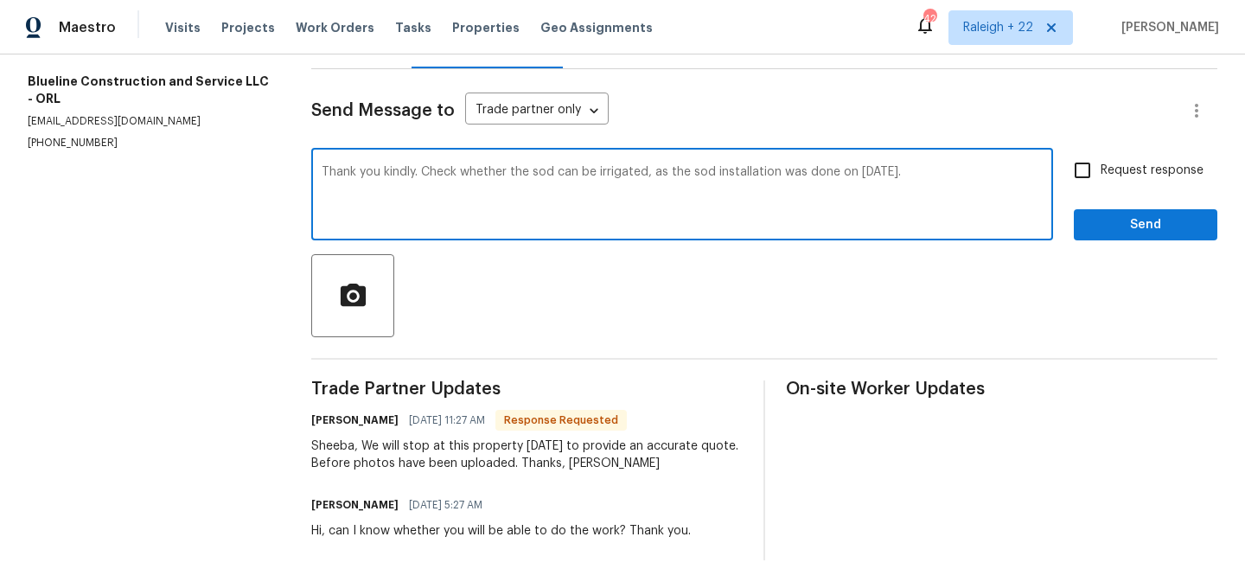
type textarea "Thank you kindly. Check whether the sod can be irrigated, as the sod installati…"
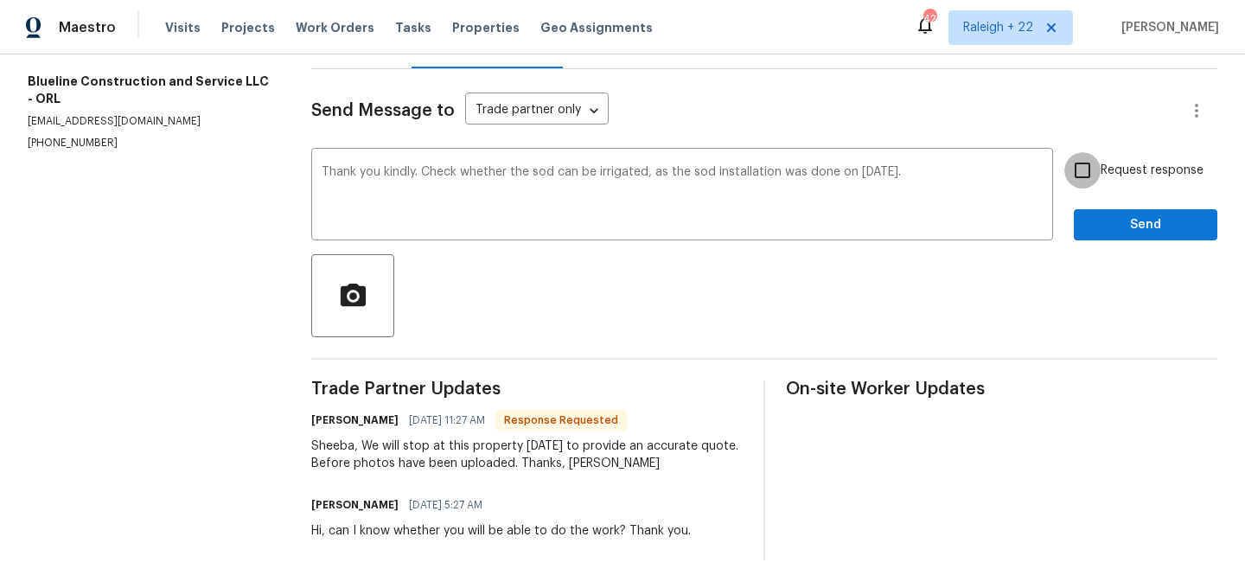
click at [1079, 178] on input "Request response" at bounding box center [1083, 170] width 36 height 36
checkbox input "true"
click at [1100, 217] on span "Send" at bounding box center [1146, 225] width 116 height 22
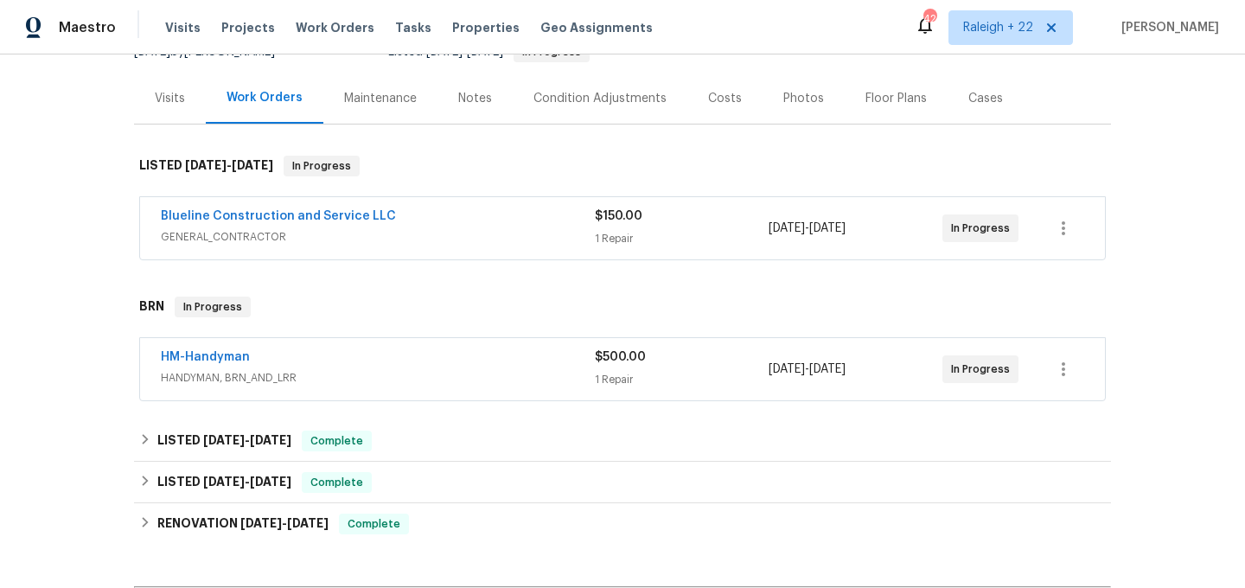
scroll to position [223, 0]
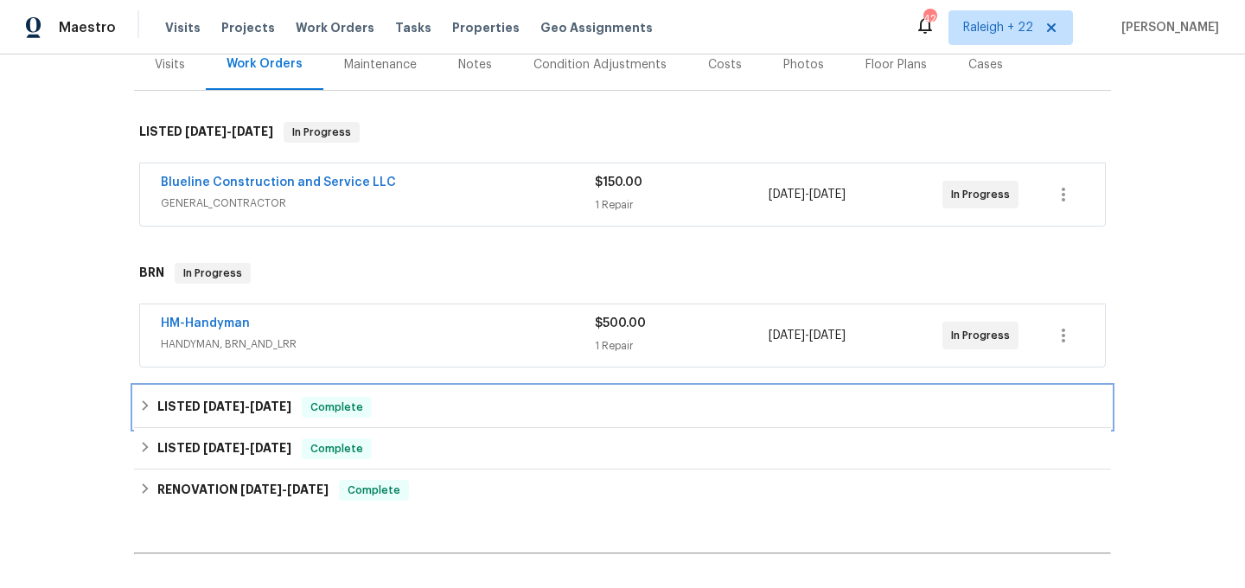
click at [144, 404] on icon at bounding box center [146, 405] width 6 height 10
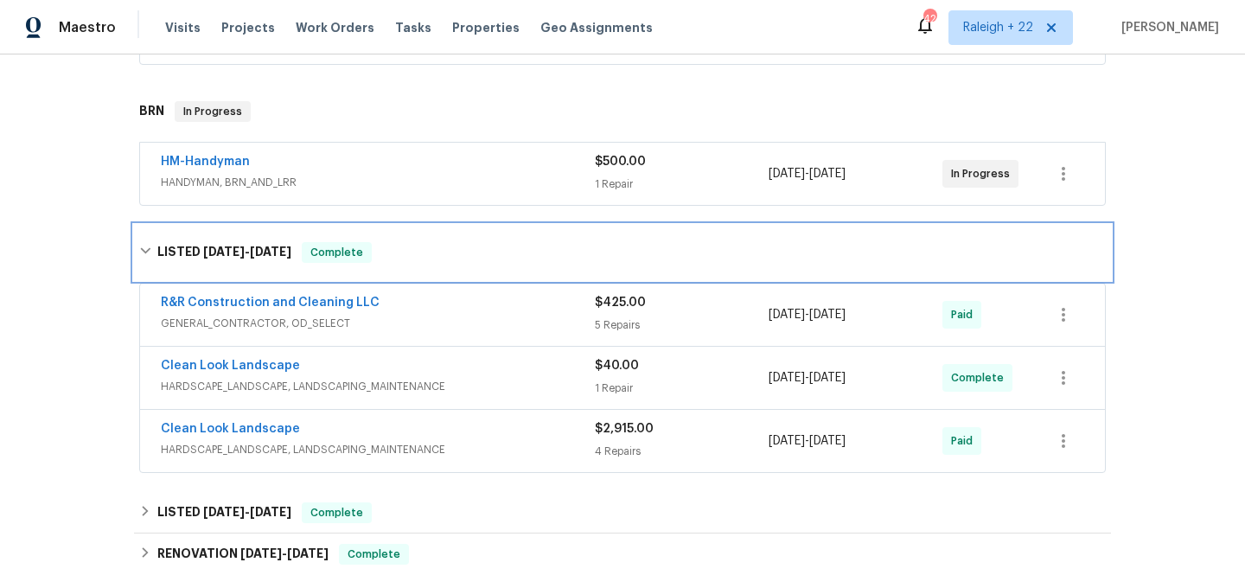
scroll to position [433, 0]
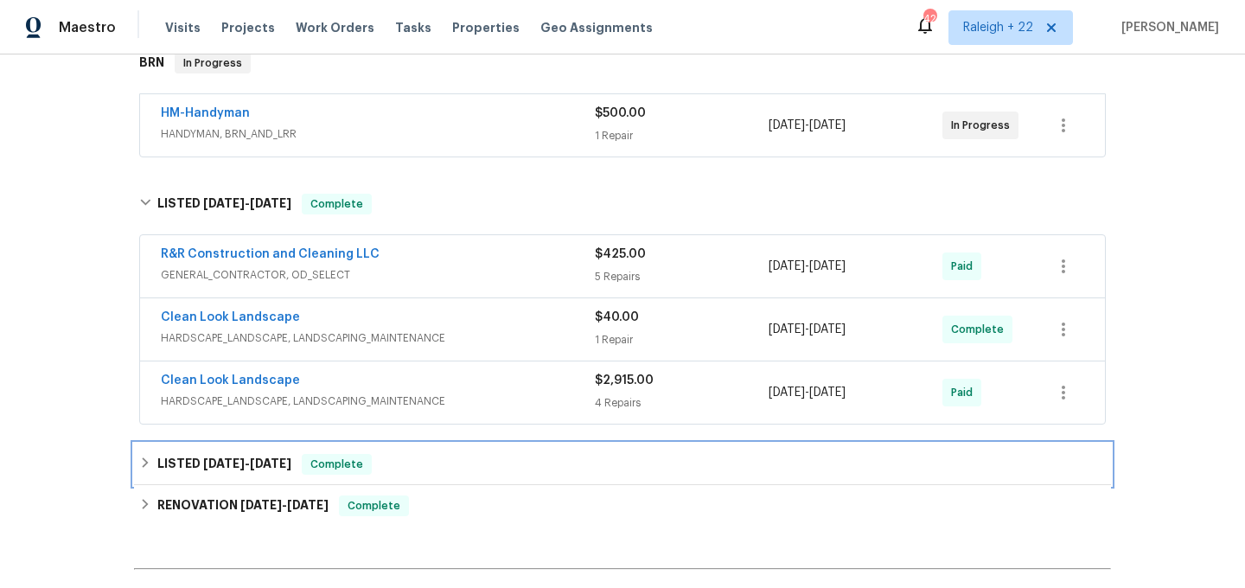
click at [154, 458] on div "LISTED 5/8/25 - 5/10/25 Complete" at bounding box center [622, 464] width 967 height 21
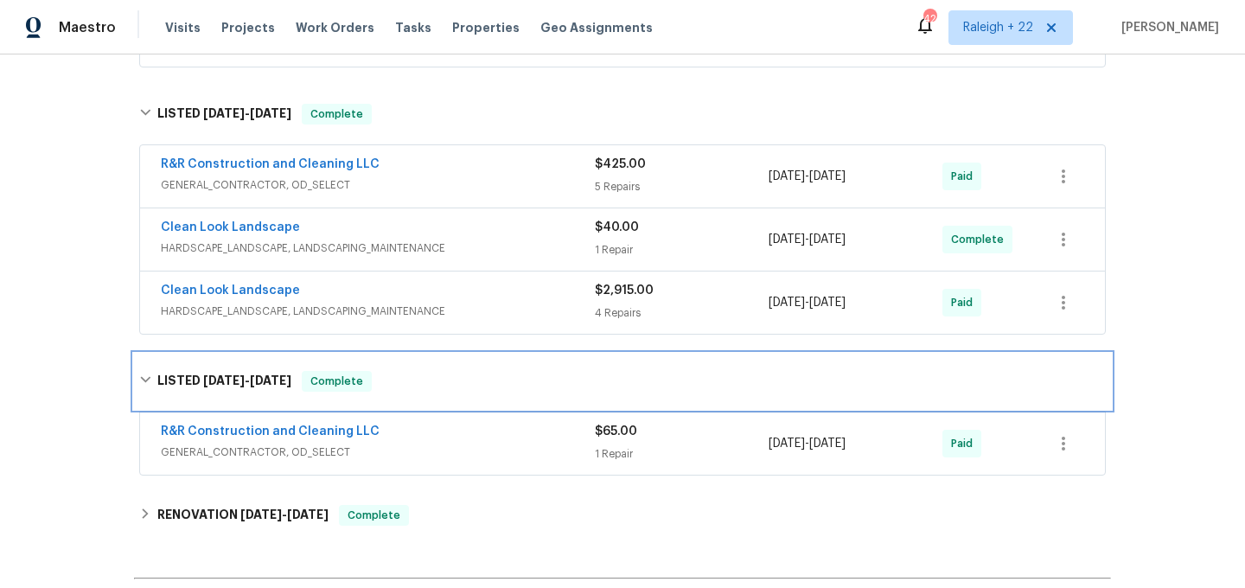
scroll to position [566, 0]
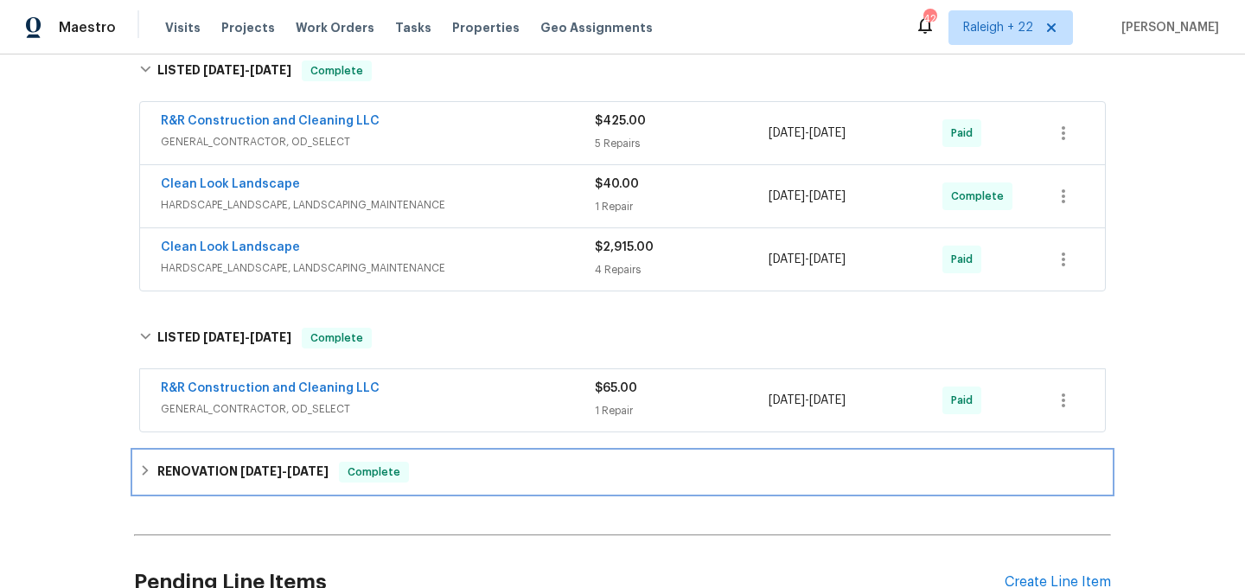
click at [144, 465] on icon at bounding box center [145, 470] width 12 height 12
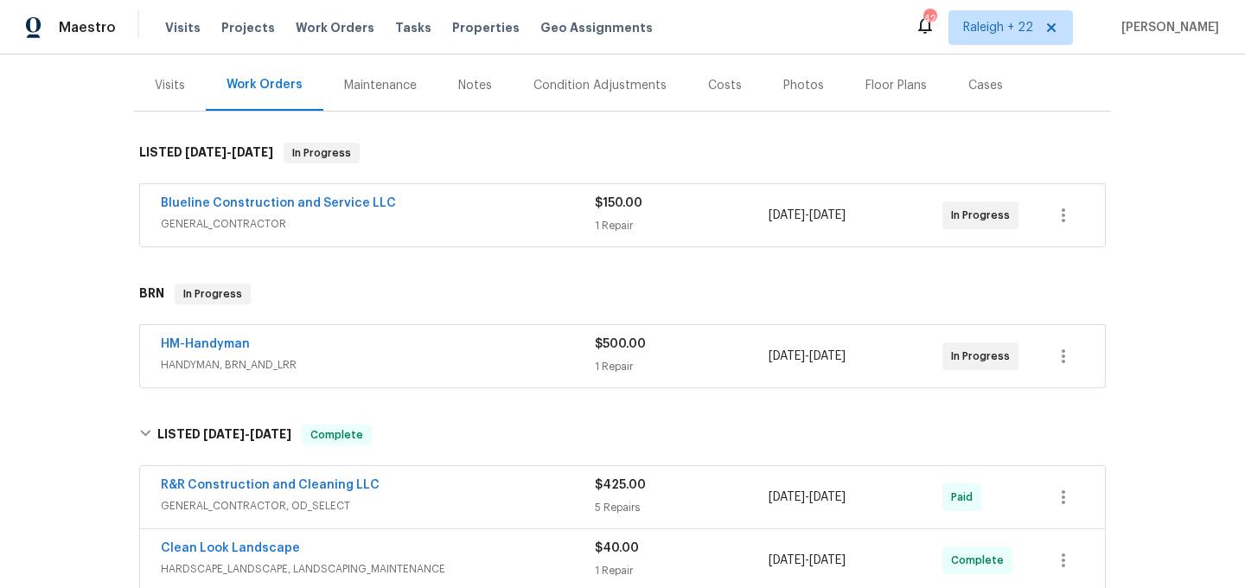
scroll to position [228, 0]
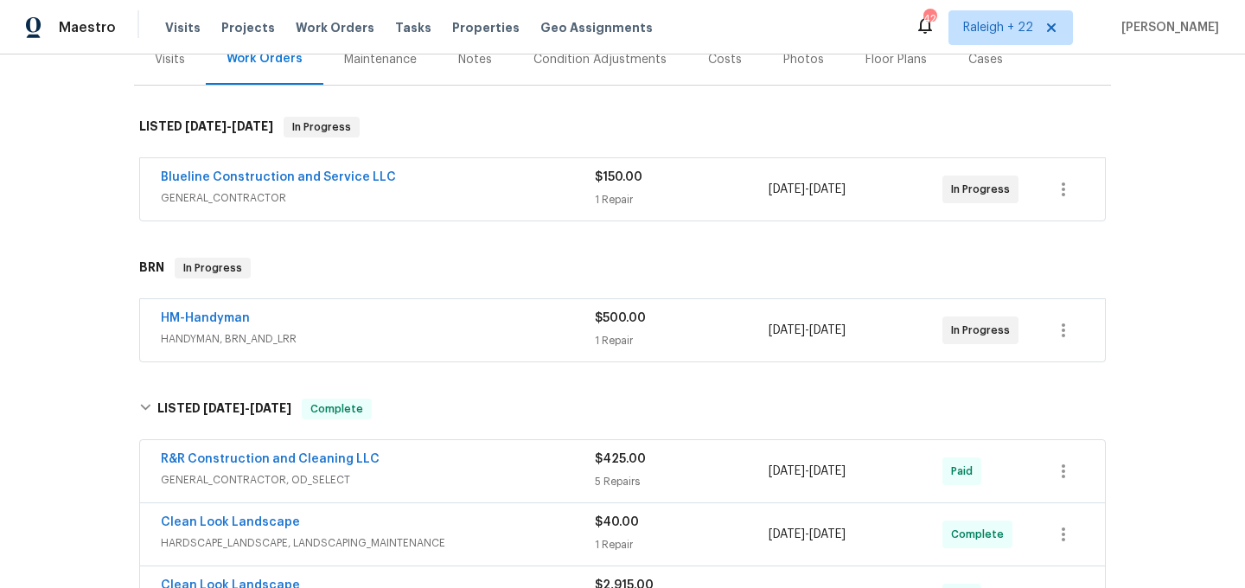
click at [255, 190] on span "GENERAL_CONTRACTOR" at bounding box center [378, 197] width 434 height 17
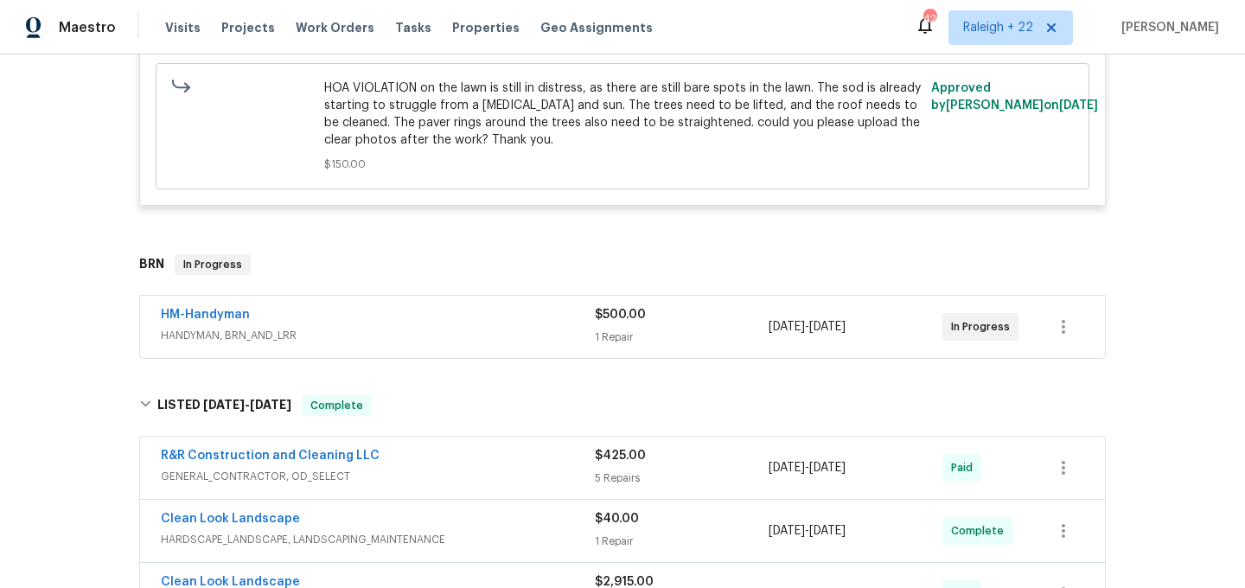
scroll to position [619, 0]
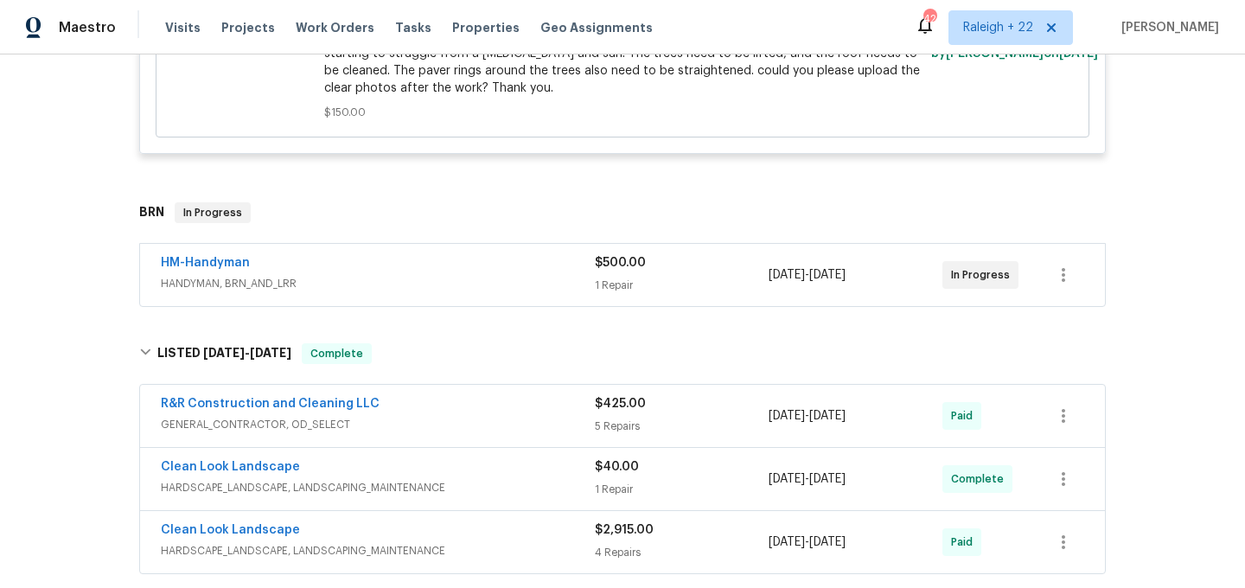
click at [283, 283] on span "HANDYMAN, BRN_AND_LRR" at bounding box center [378, 283] width 434 height 17
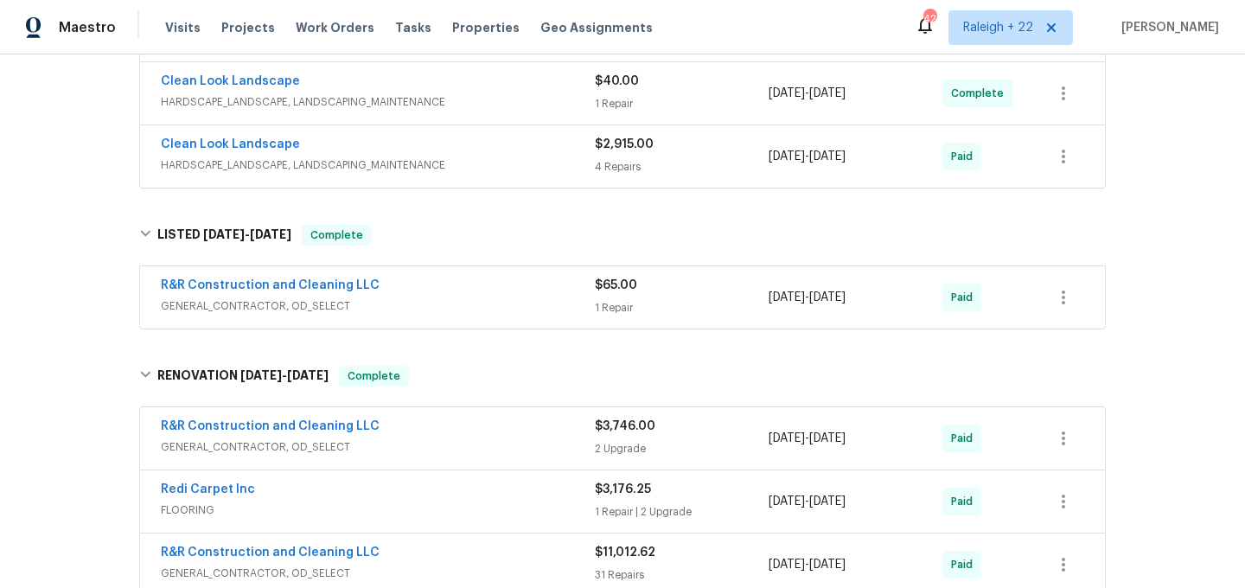
scroll to position [938, 0]
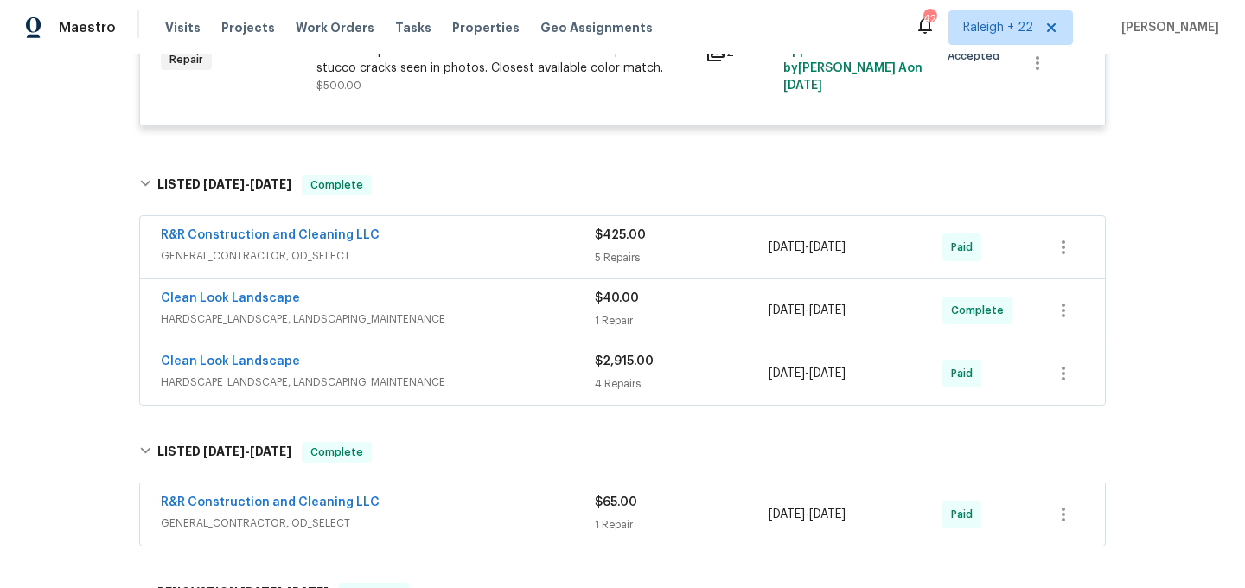
click at [316, 255] on span "GENERAL_CONTRACTOR, OD_SELECT" at bounding box center [378, 255] width 434 height 17
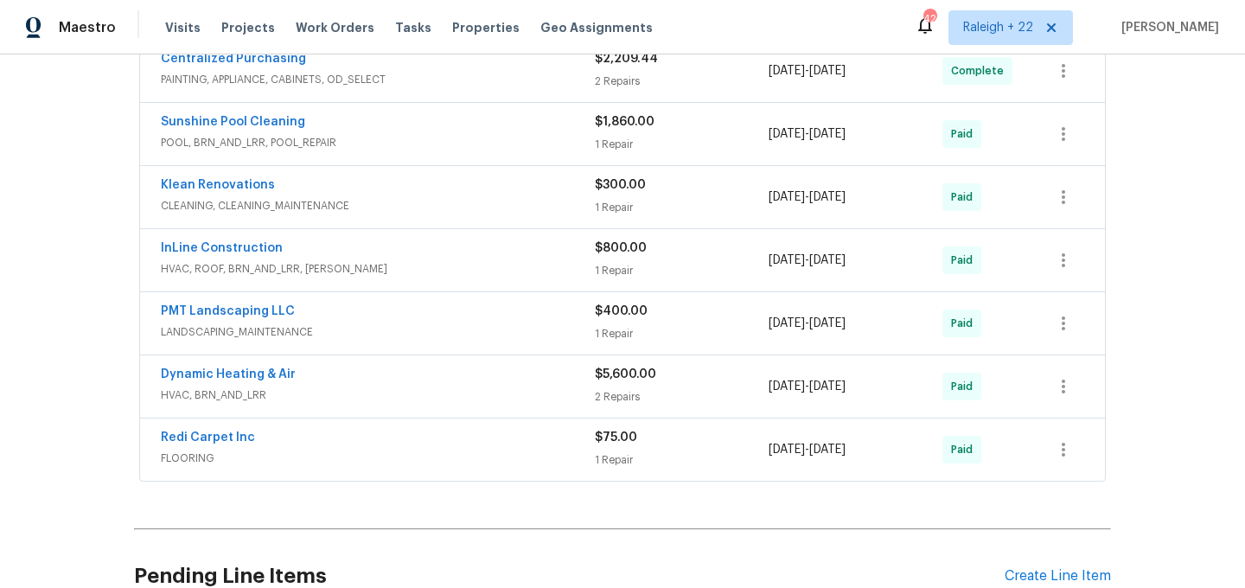
scroll to position [2309, 0]
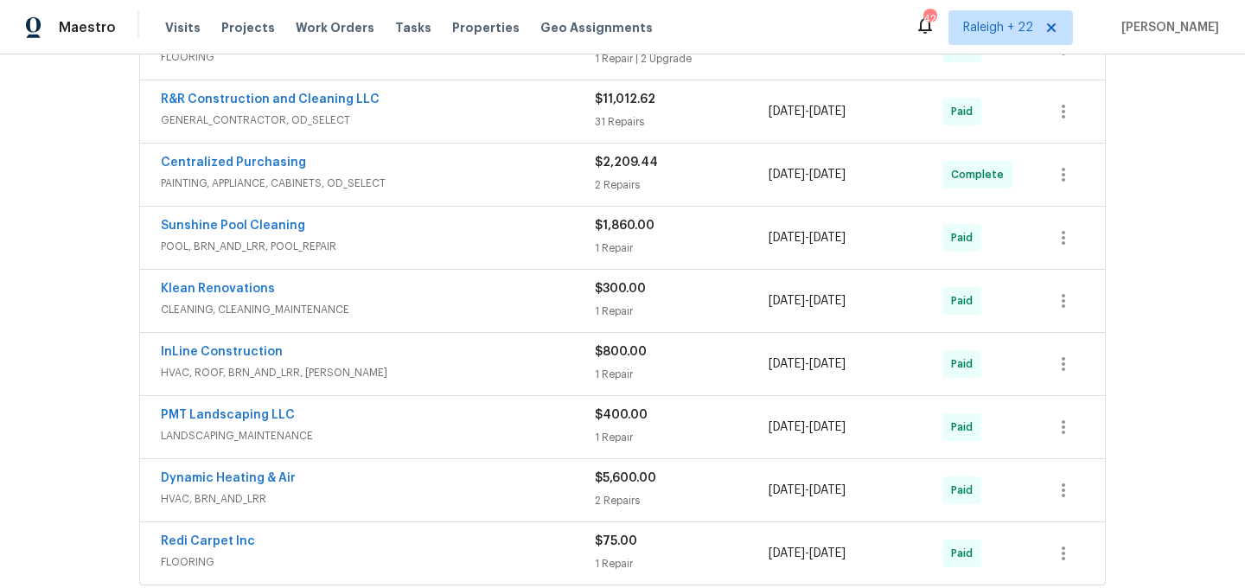
click at [272, 430] on span "LANDSCAPING_MAINTENANCE" at bounding box center [378, 435] width 434 height 17
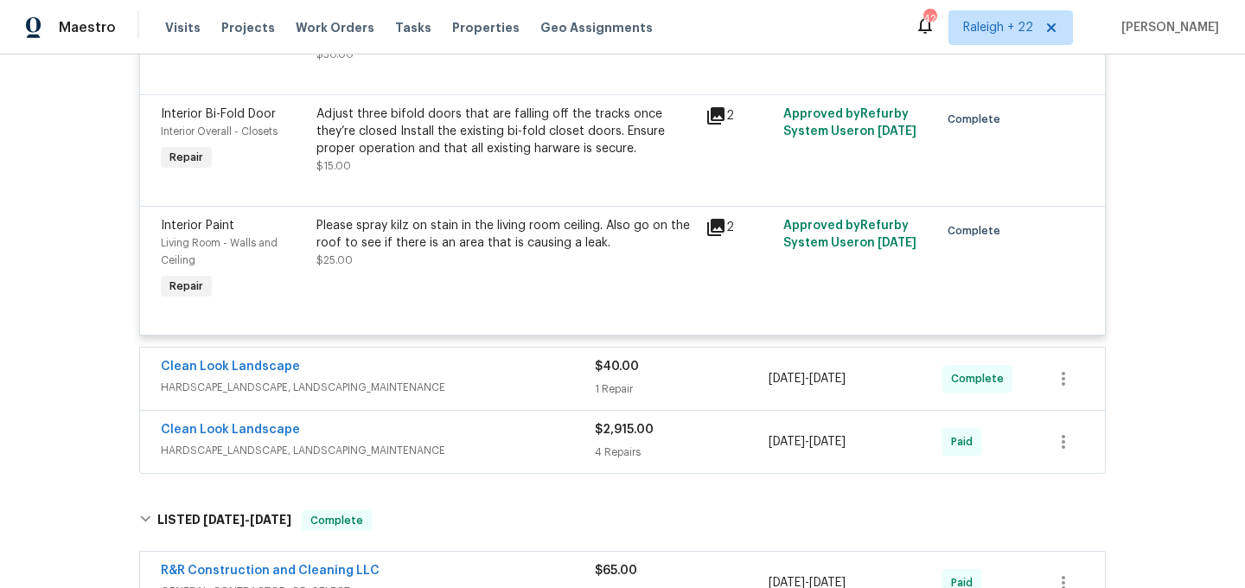
scroll to position [1627, 0]
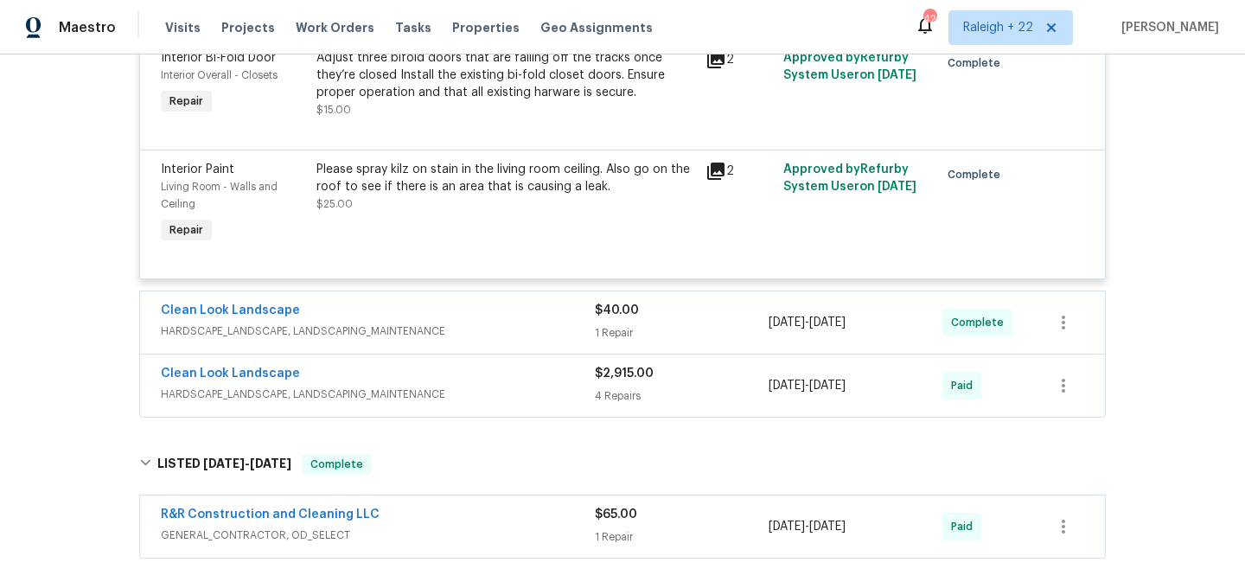
click at [334, 323] on span "HARDSCAPE_LANDSCAPE, LANDSCAPING_MAINTENANCE" at bounding box center [378, 331] width 434 height 17
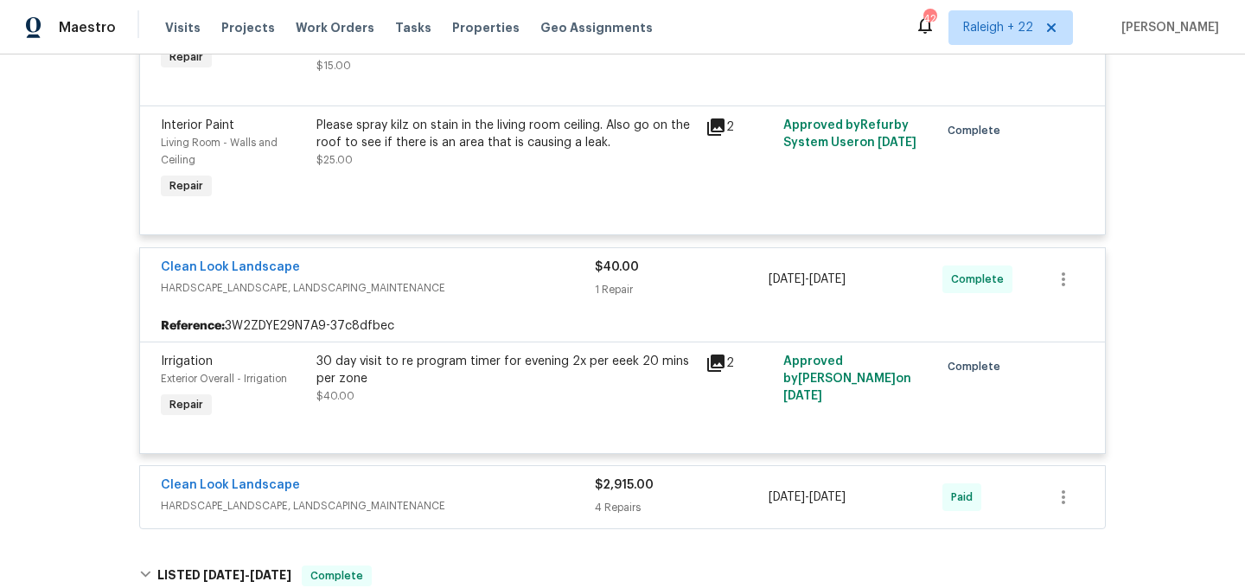
scroll to position [1677, 0]
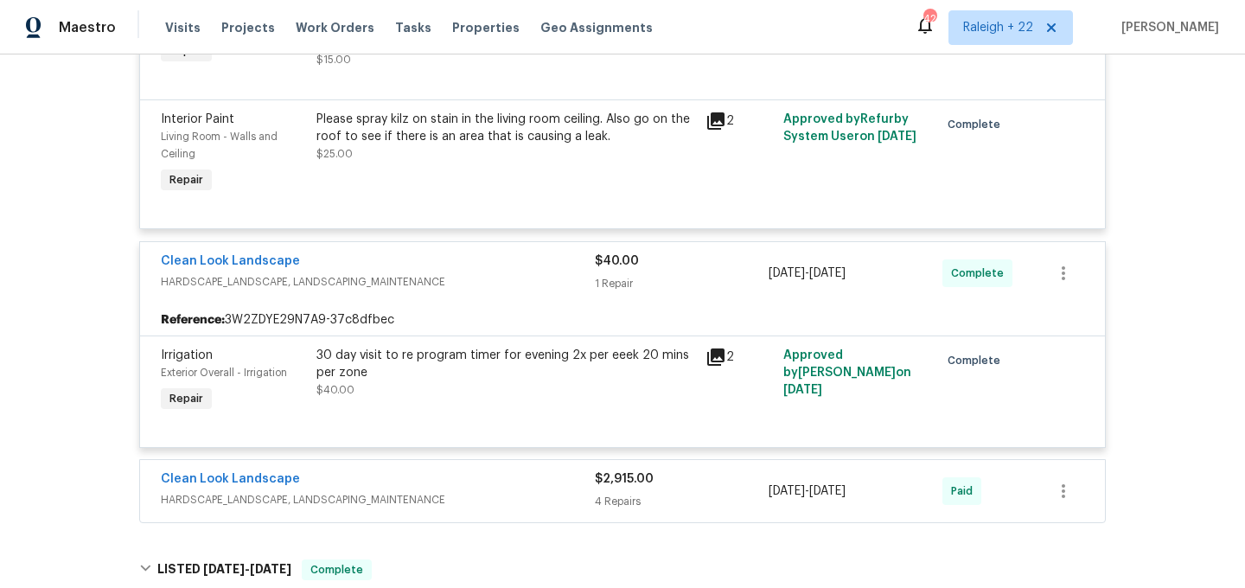
click at [306, 491] on span "HARDSCAPE_LANDSCAPE, LANDSCAPING_MAINTENANCE" at bounding box center [378, 499] width 434 height 17
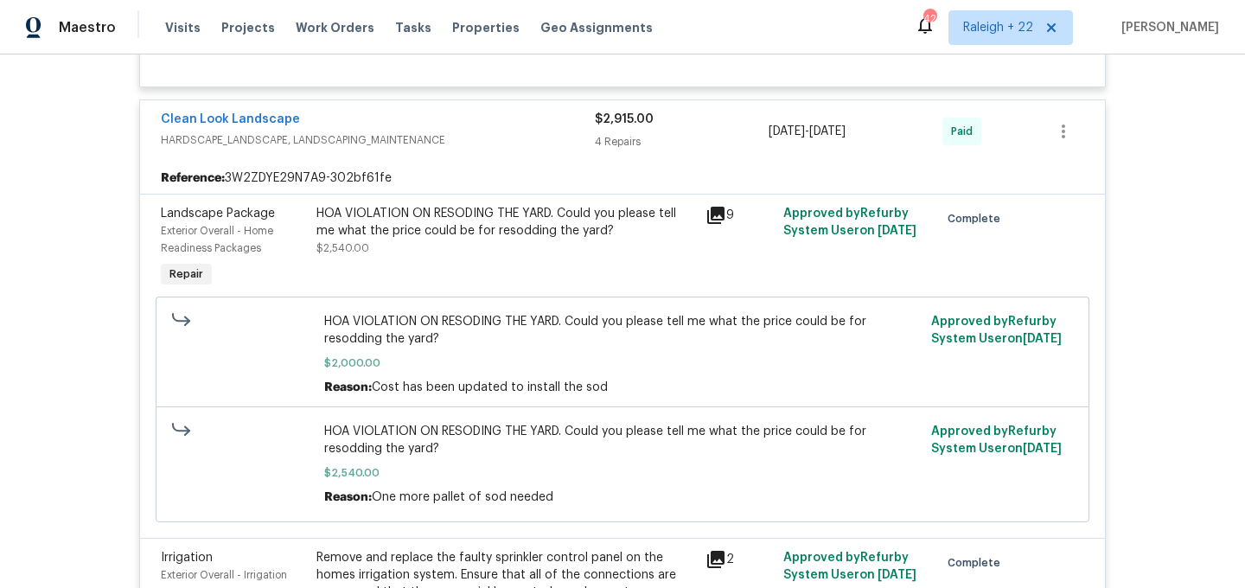
scroll to position [2052, 0]
